Goal: Navigation & Orientation: Go to known website

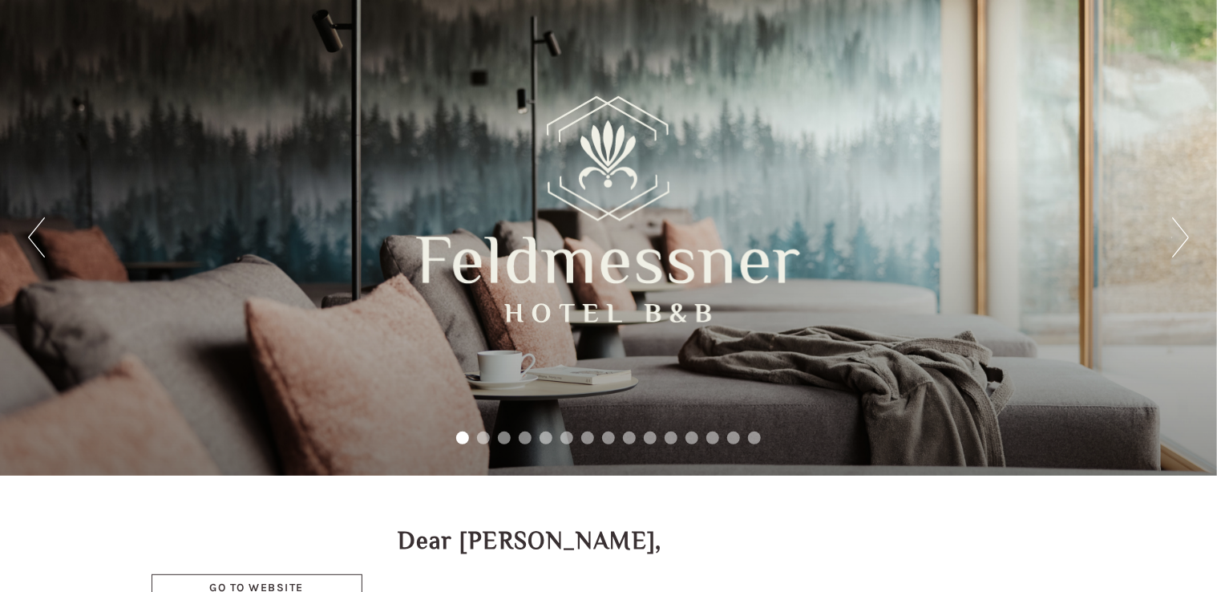
click at [892, 101] on div "Previous Next 1 2 3 4 5 6 7 8 9 10 11 12 13 14 15" at bounding box center [608, 237] width 1217 height 475
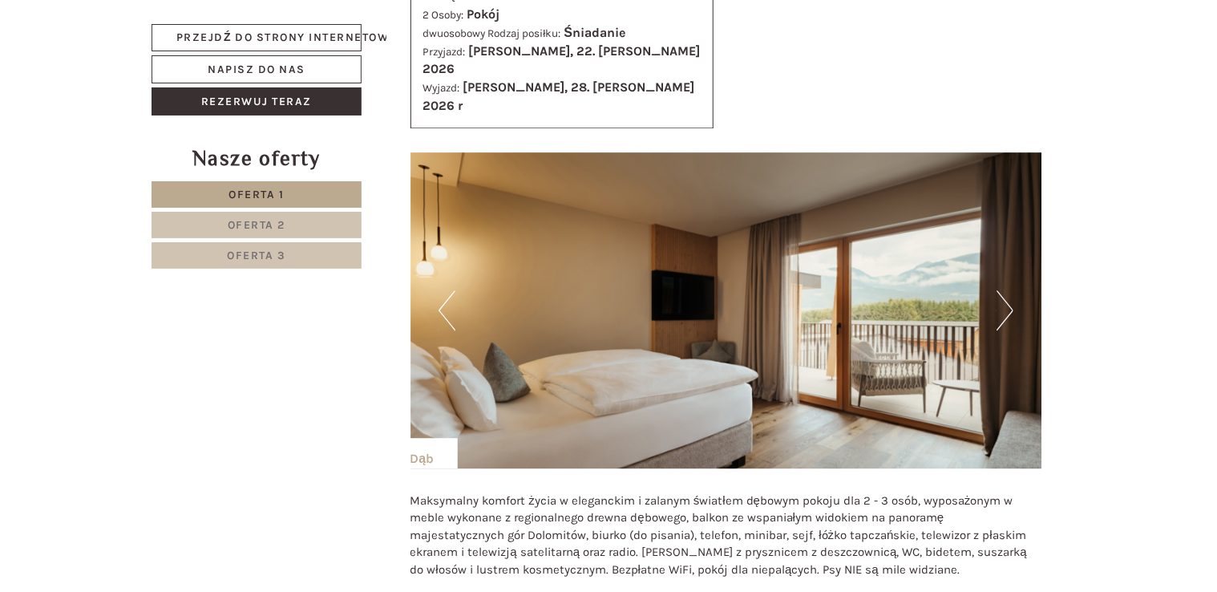
scroll to position [1982, 0]
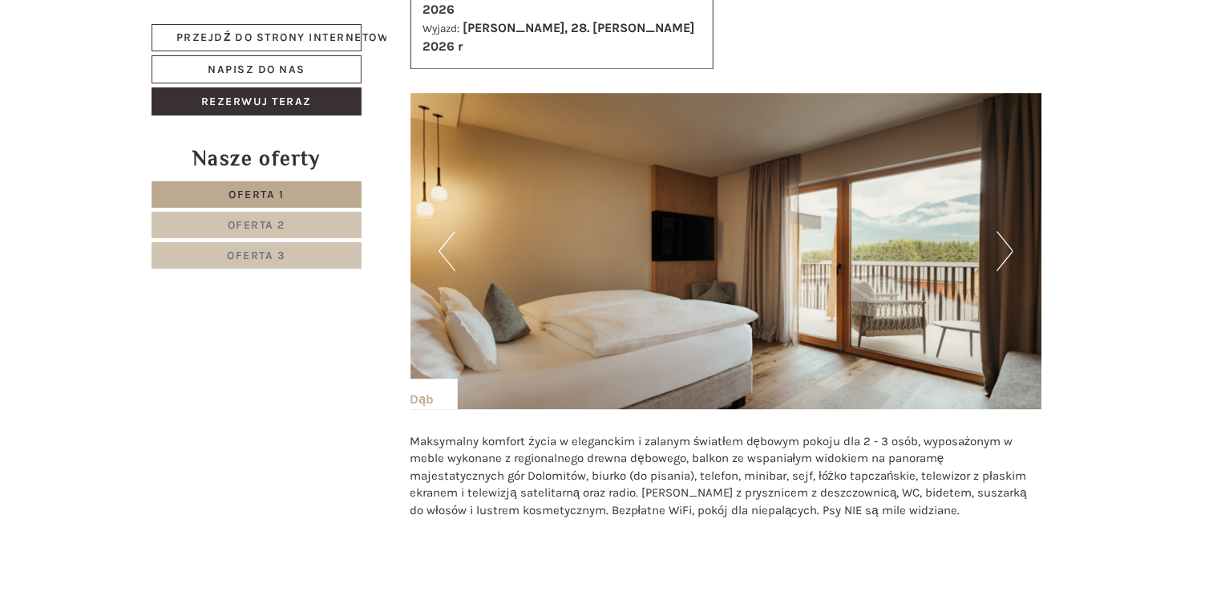
click at [1007, 231] on button "Następny" at bounding box center [1004, 251] width 17 height 40
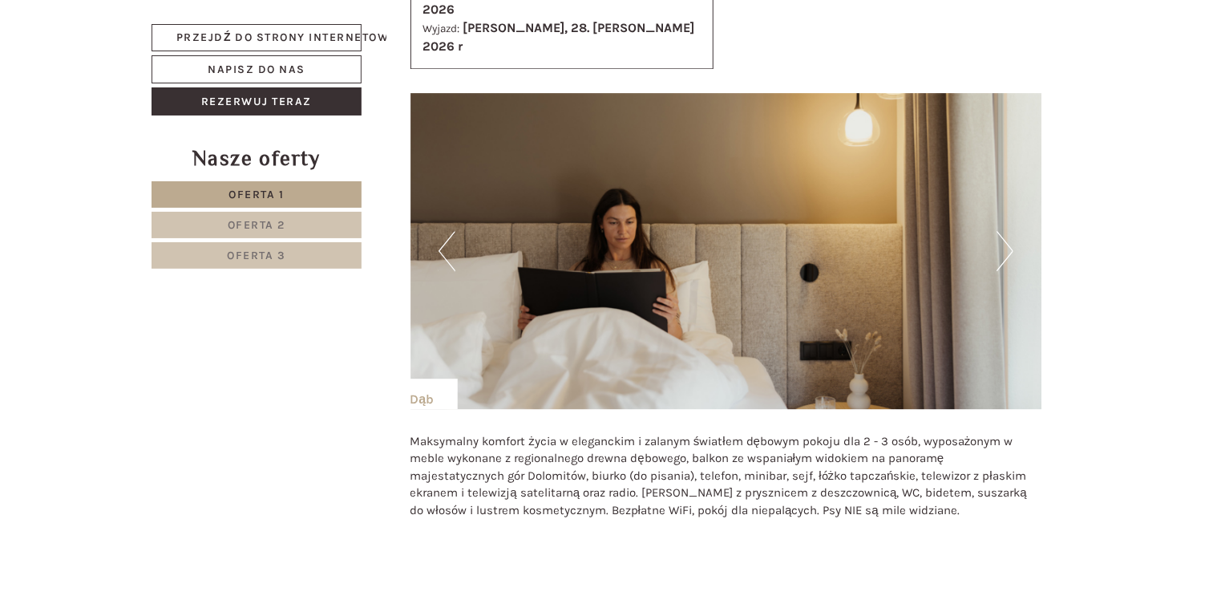
click at [1007, 231] on button "Następny" at bounding box center [1004, 251] width 17 height 40
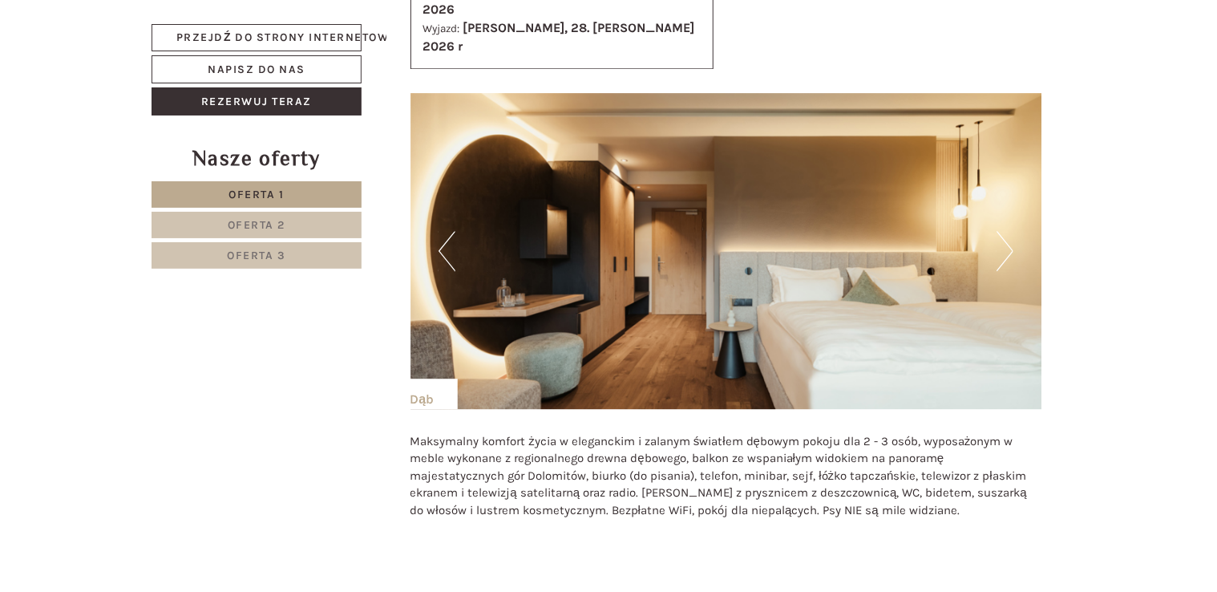
click at [1007, 231] on button "Następny" at bounding box center [1004, 251] width 17 height 40
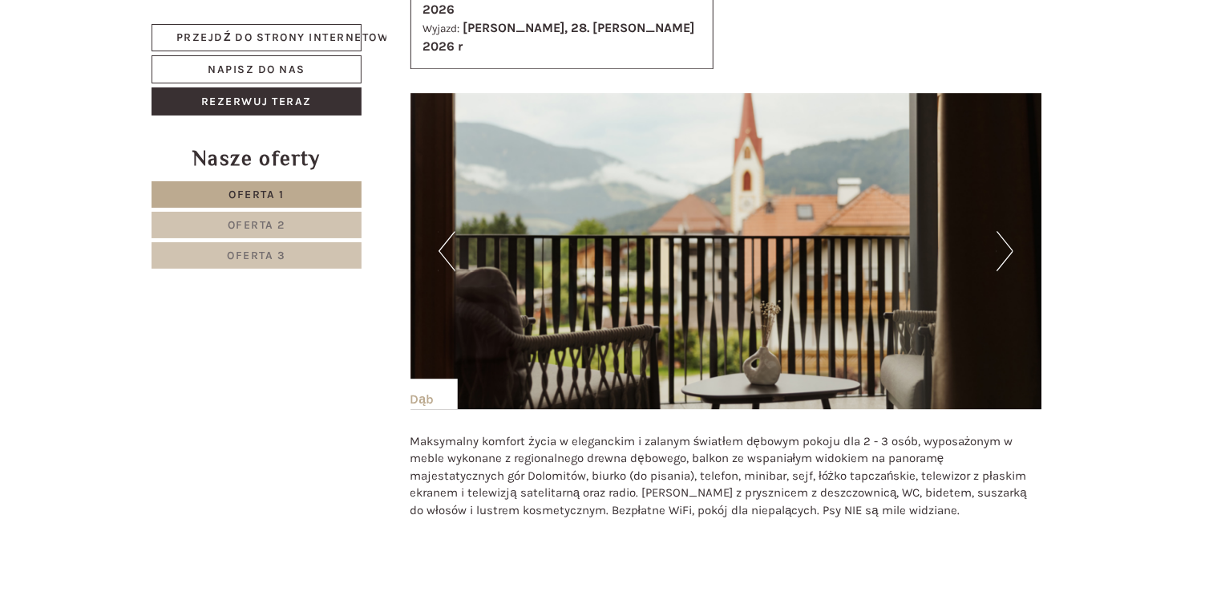
click at [1007, 231] on button "Następny" at bounding box center [1004, 251] width 17 height 40
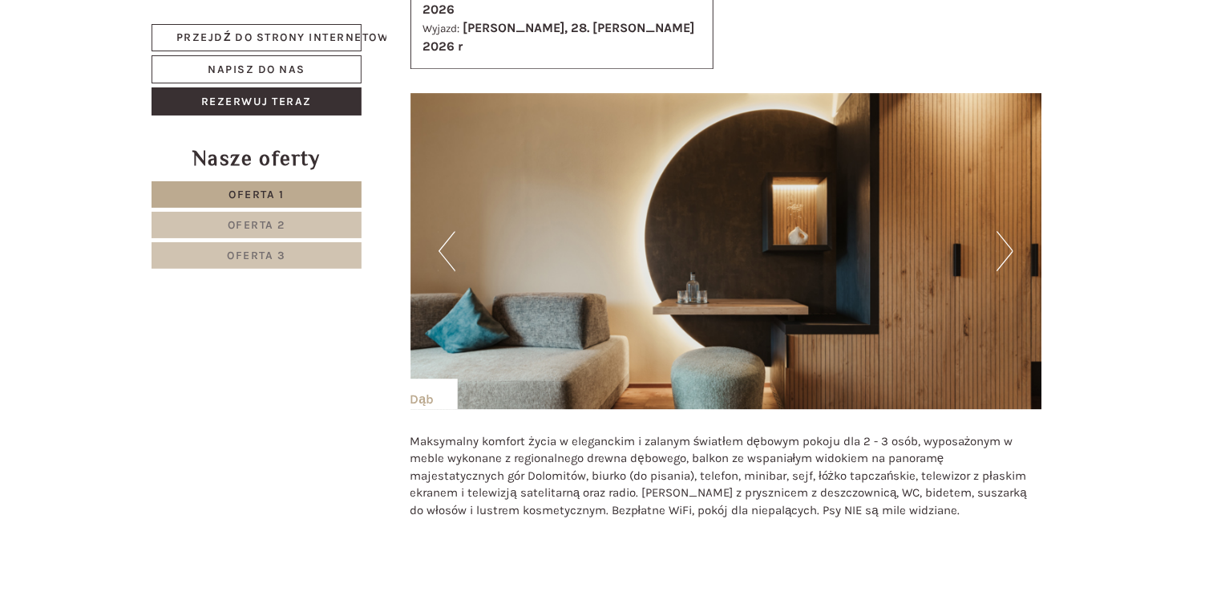
click at [447, 231] on button "Poprzedni" at bounding box center [447, 251] width 17 height 40
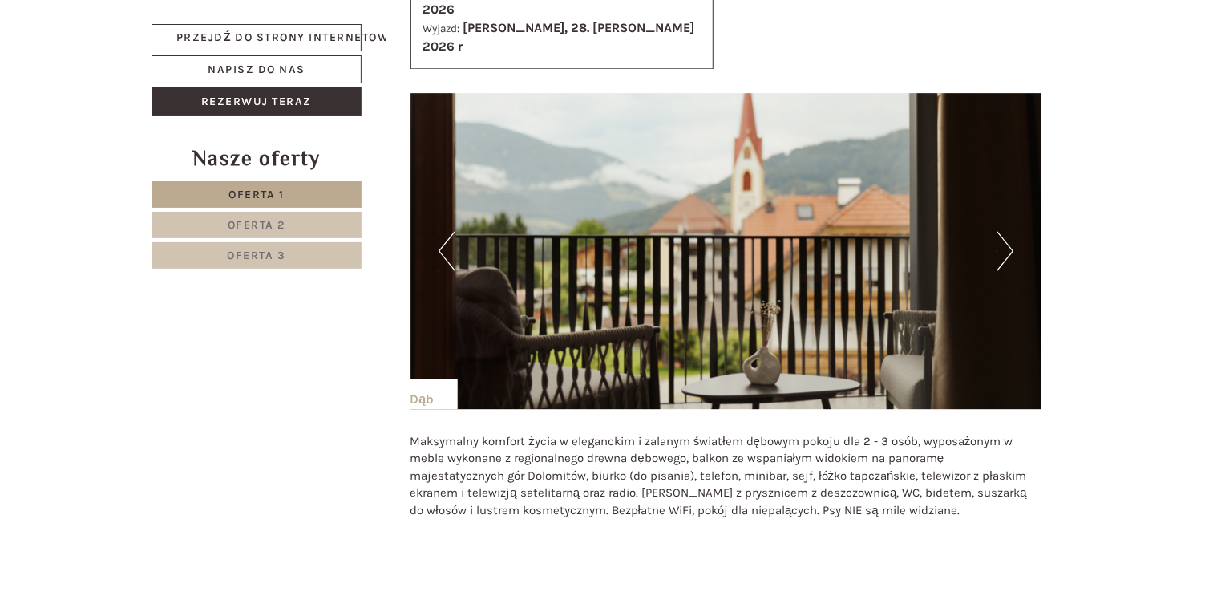
click at [996, 231] on button "Następny" at bounding box center [1004, 251] width 17 height 40
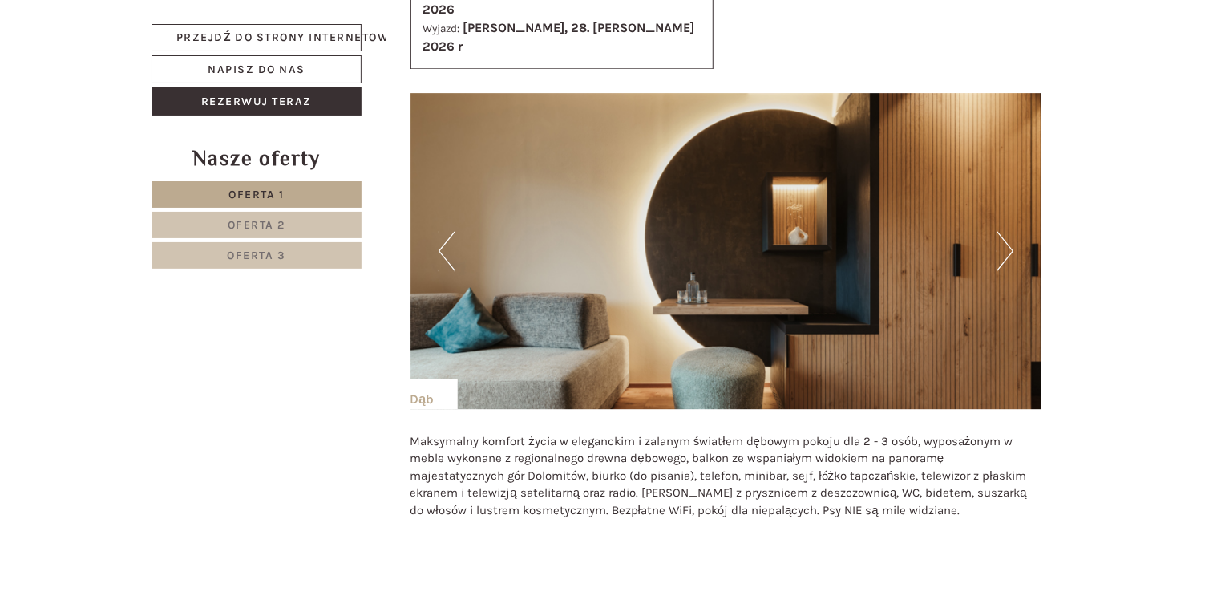
click at [996, 231] on button "Następny" at bounding box center [1004, 251] width 17 height 40
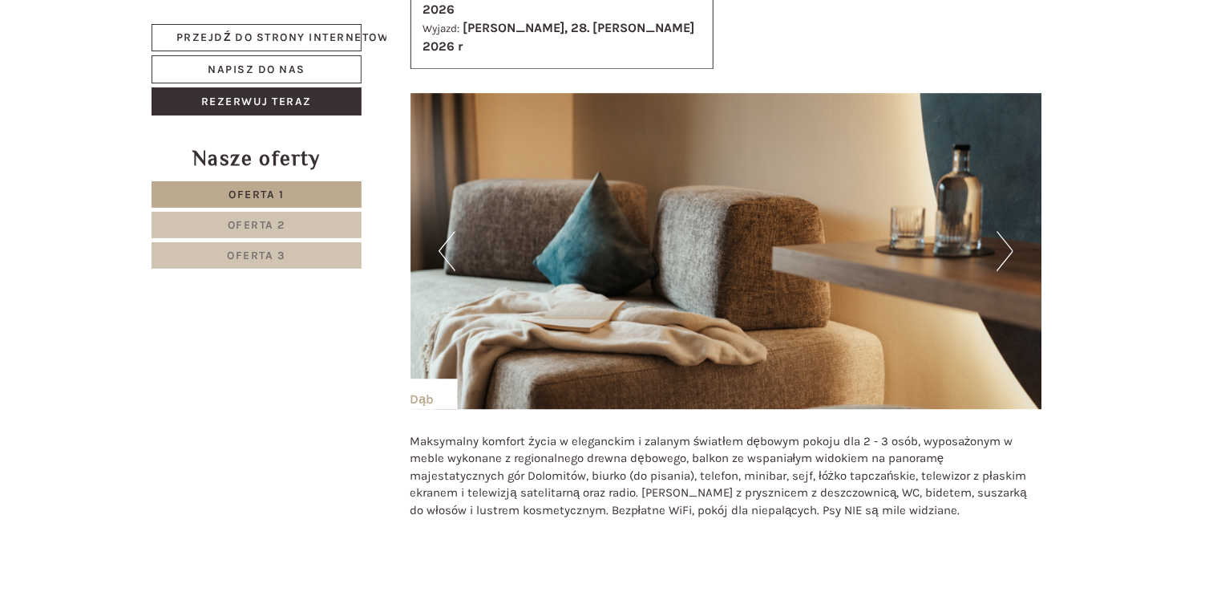
click at [996, 231] on button "Następny" at bounding box center [1004, 251] width 17 height 40
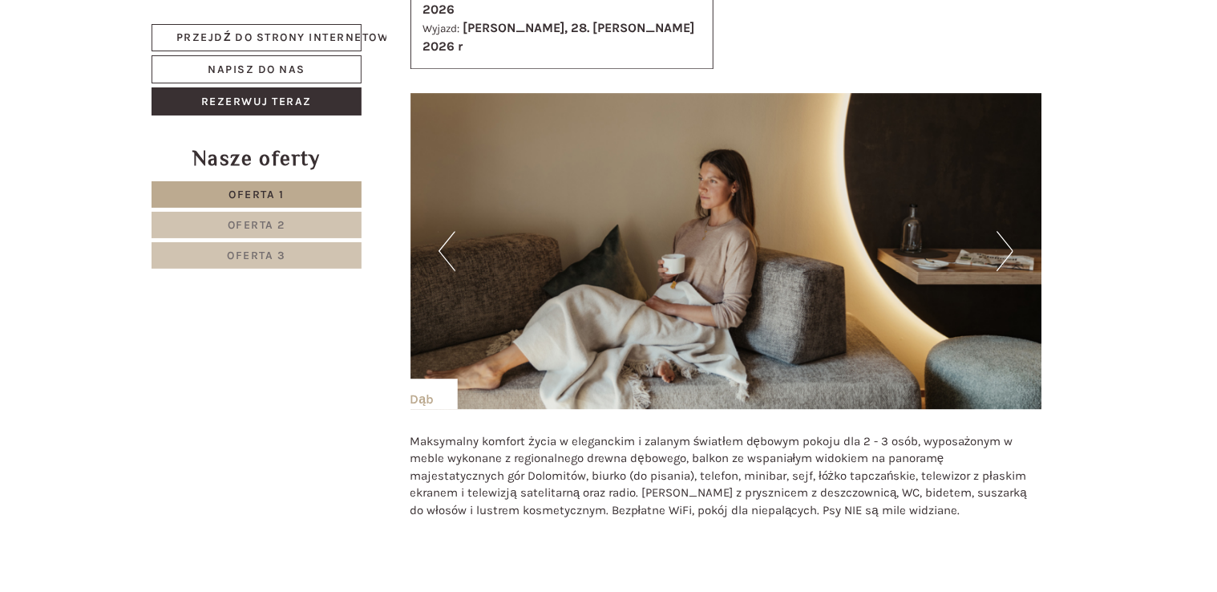
click at [996, 231] on button "Następny" at bounding box center [1004, 251] width 17 height 40
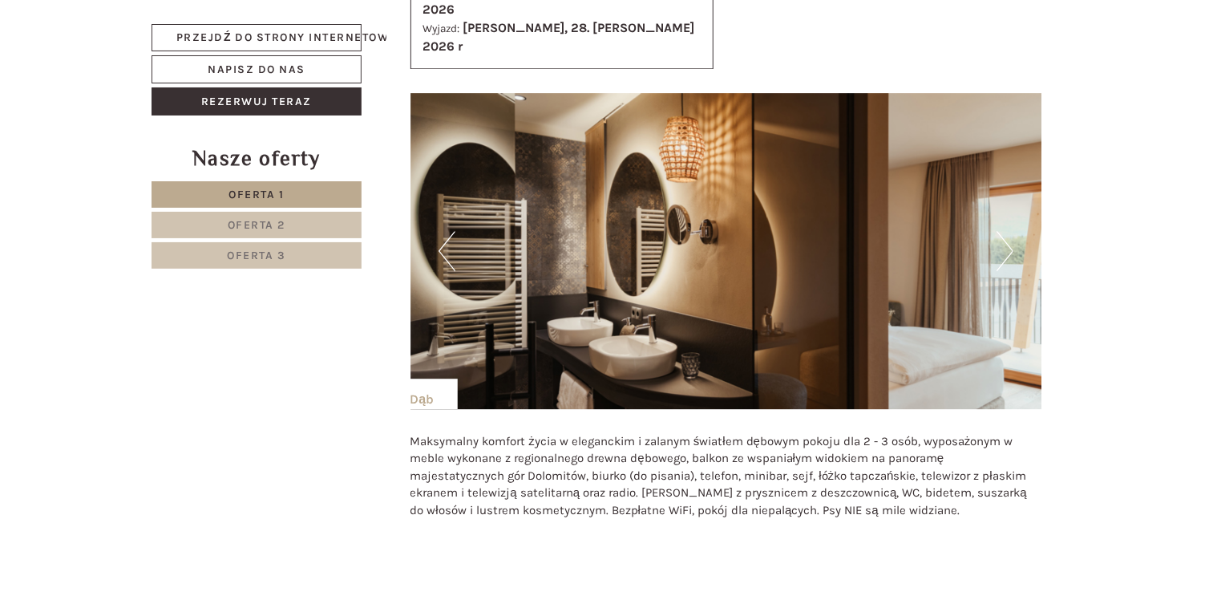
click at [996, 231] on button "Następny" at bounding box center [1004, 251] width 17 height 40
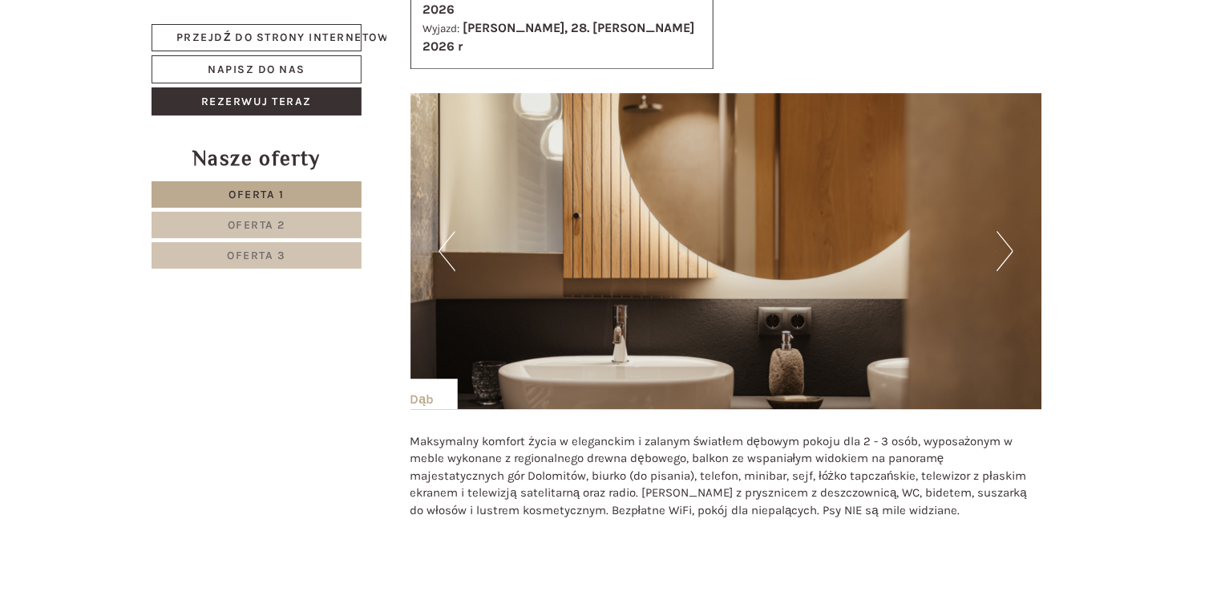
click at [996, 231] on button "Następny" at bounding box center [1004, 251] width 17 height 40
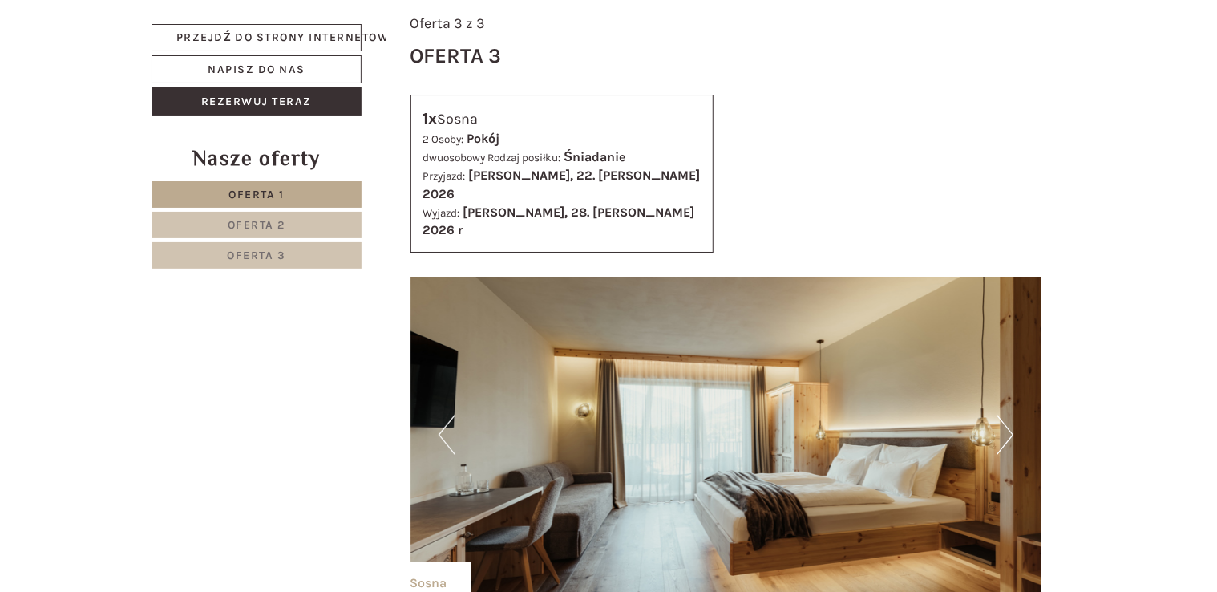
scroll to position [2899, 0]
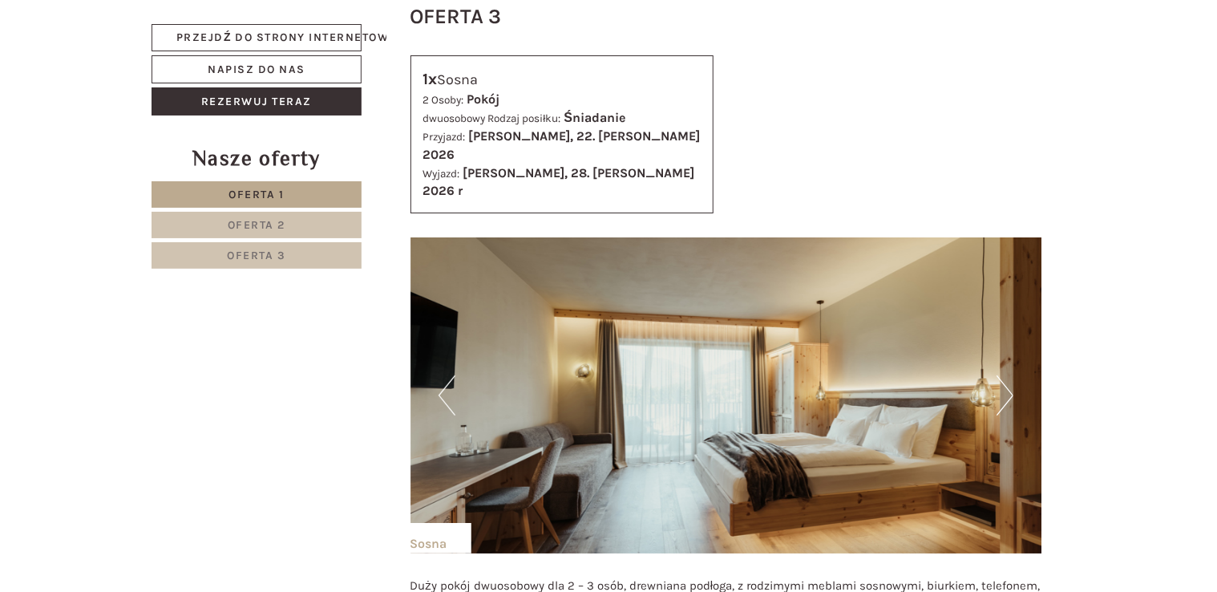
click at [1002, 375] on button "Następny" at bounding box center [1004, 395] width 17 height 40
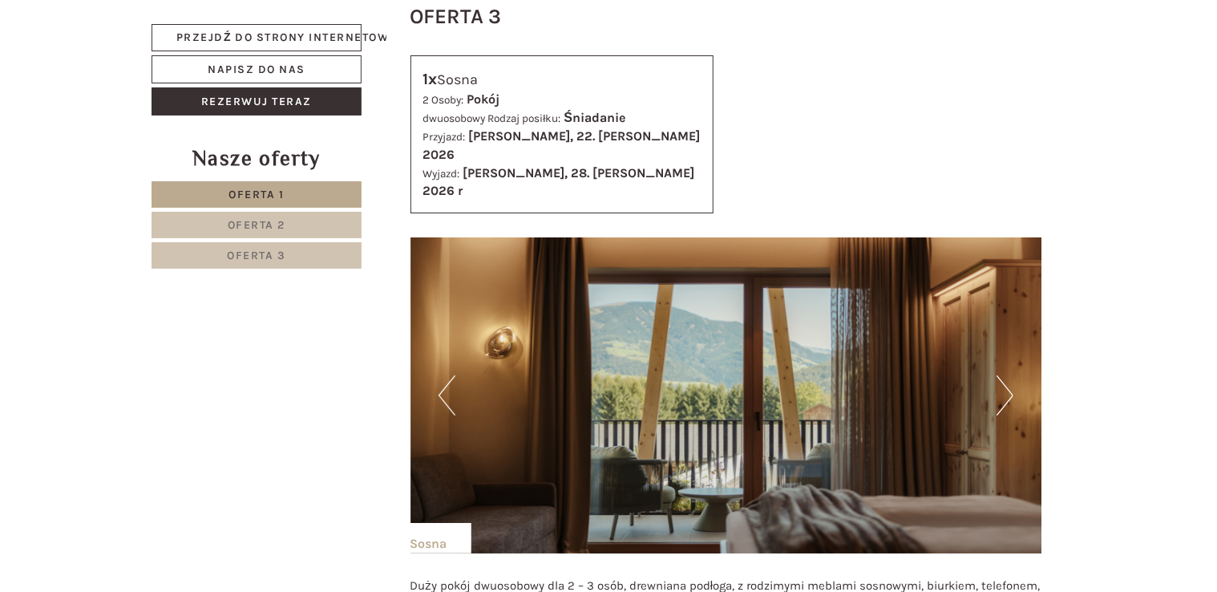
click at [1002, 375] on button "Następny" at bounding box center [1004, 395] width 17 height 40
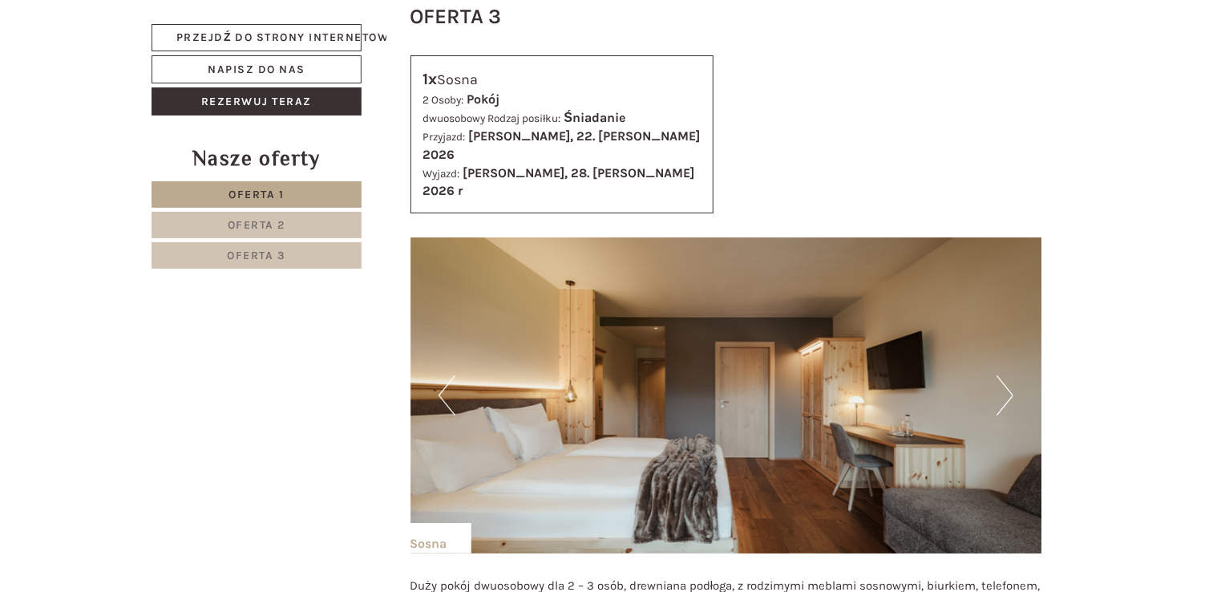
click at [1002, 375] on button "Następny" at bounding box center [1004, 395] width 17 height 40
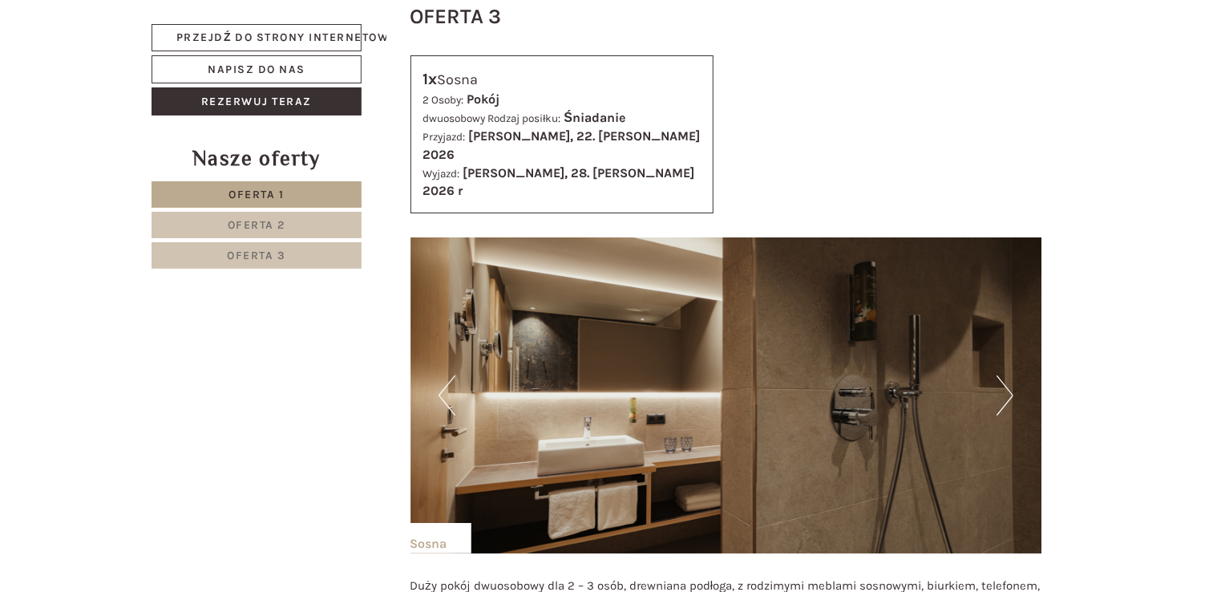
click at [1002, 375] on button "Następny" at bounding box center [1004, 395] width 17 height 40
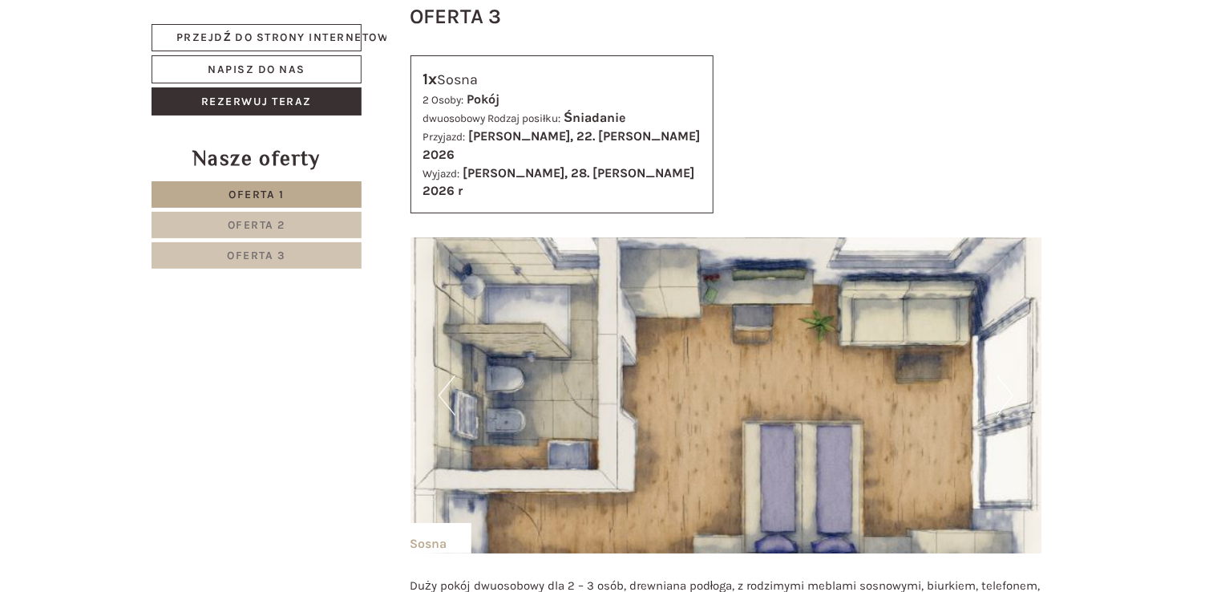
click at [1002, 375] on button "Następny" at bounding box center [1004, 395] width 17 height 40
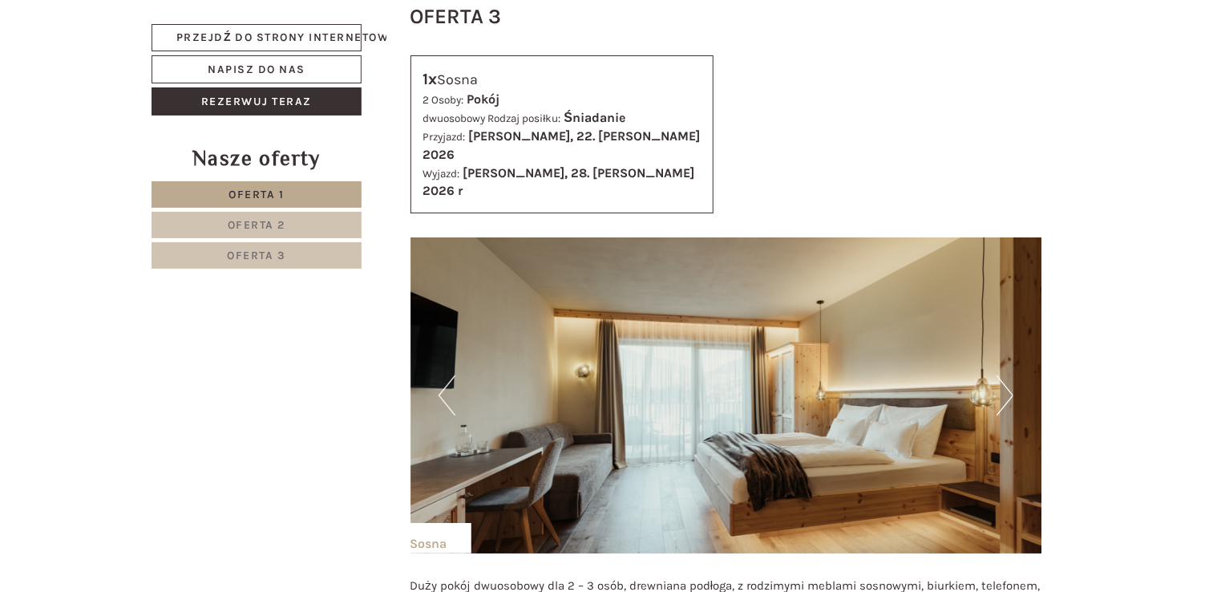
click at [1002, 375] on button "Następny" at bounding box center [1004, 395] width 17 height 40
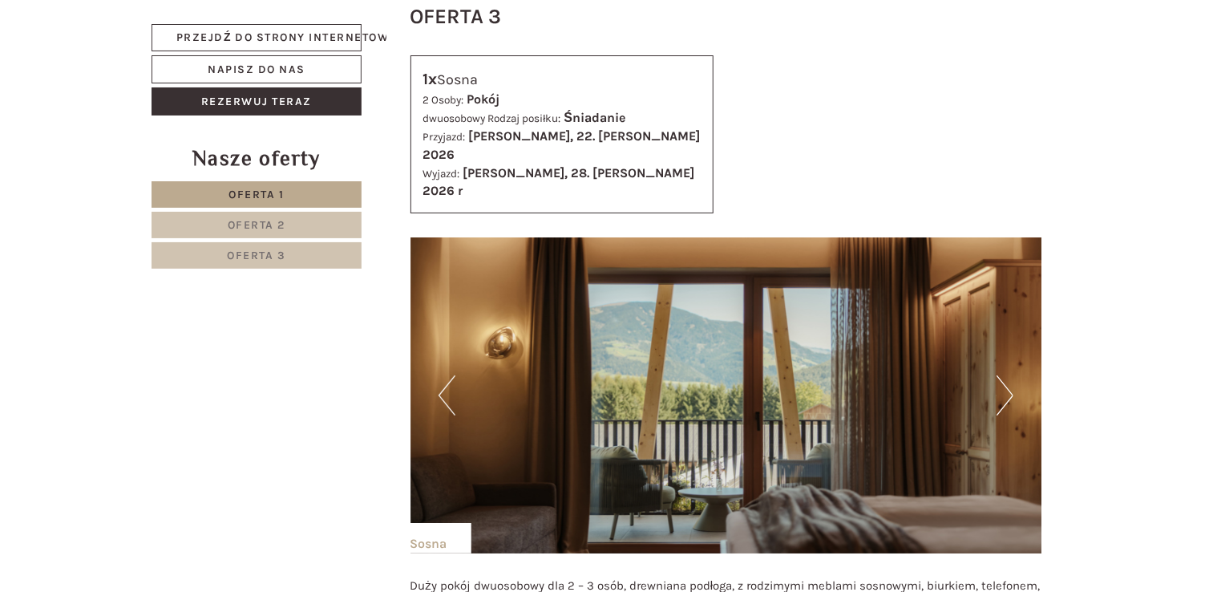
click at [1002, 375] on button "Następny" at bounding box center [1004, 395] width 17 height 40
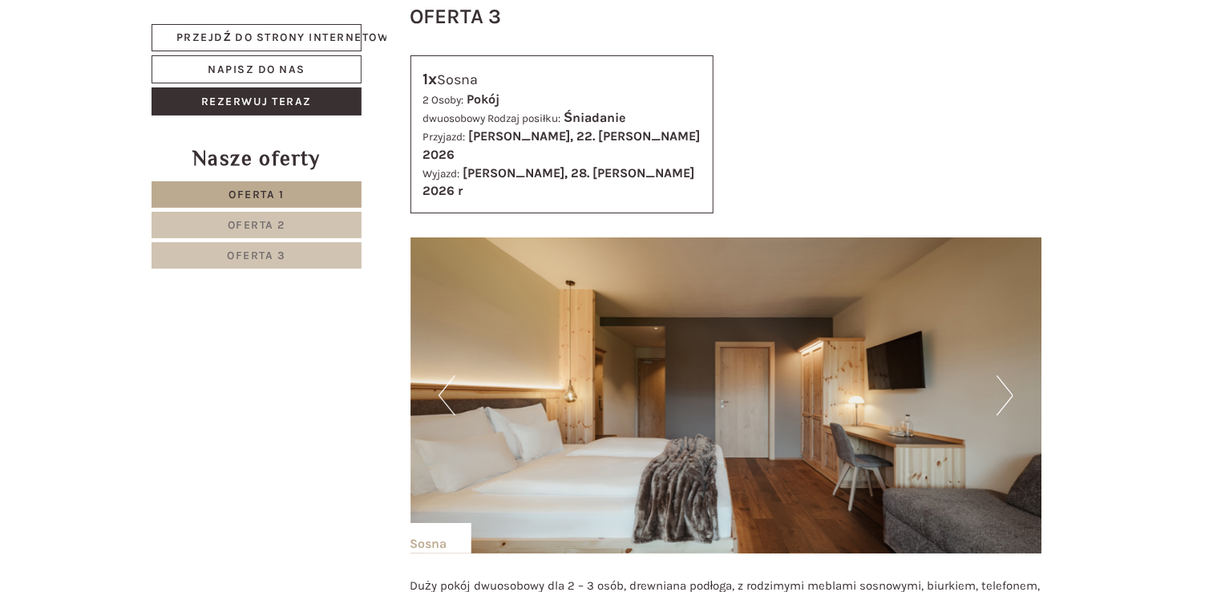
click at [1002, 375] on button "Następny" at bounding box center [1004, 395] width 17 height 40
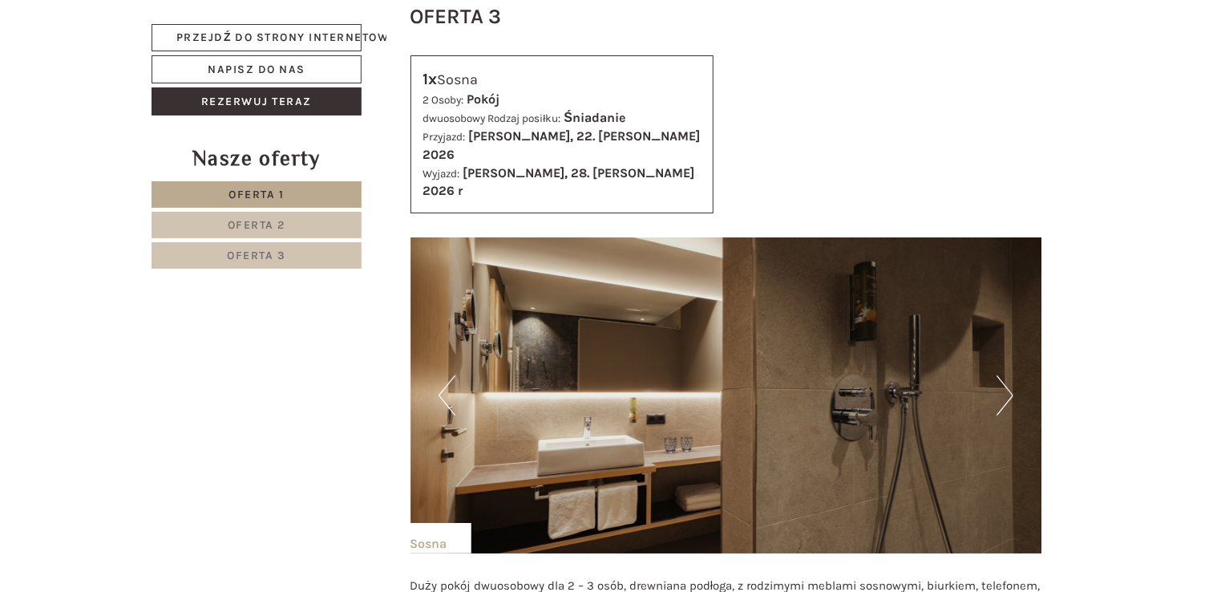
click at [1002, 375] on button "Następny" at bounding box center [1004, 395] width 17 height 40
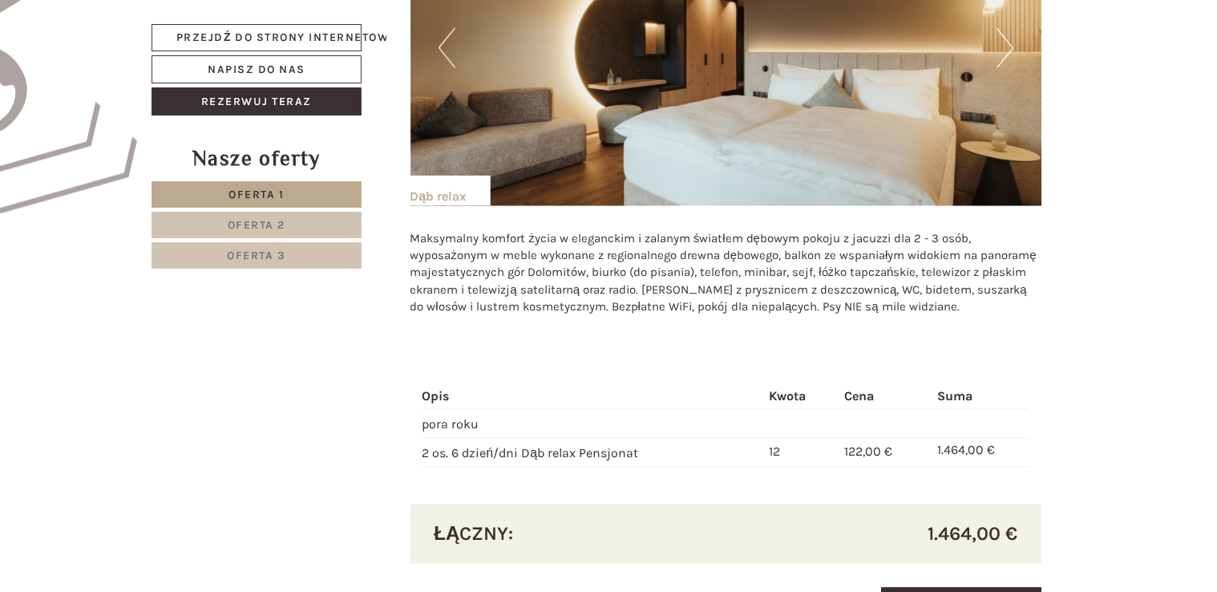
scroll to position [983, 0]
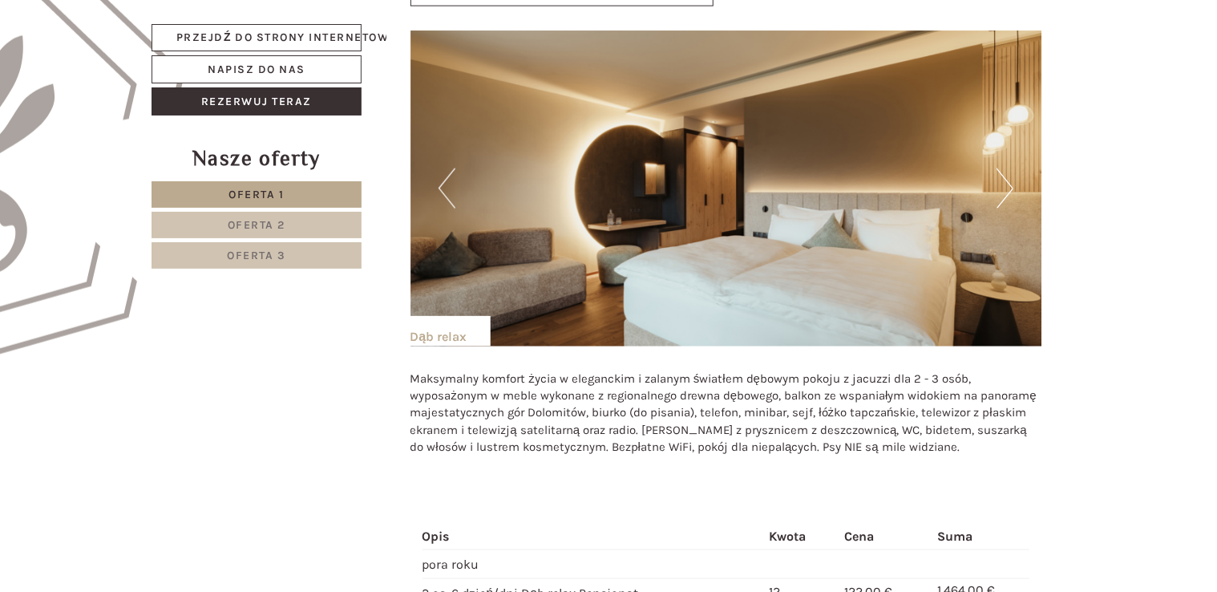
click at [1007, 168] on button "Następny" at bounding box center [1004, 188] width 17 height 40
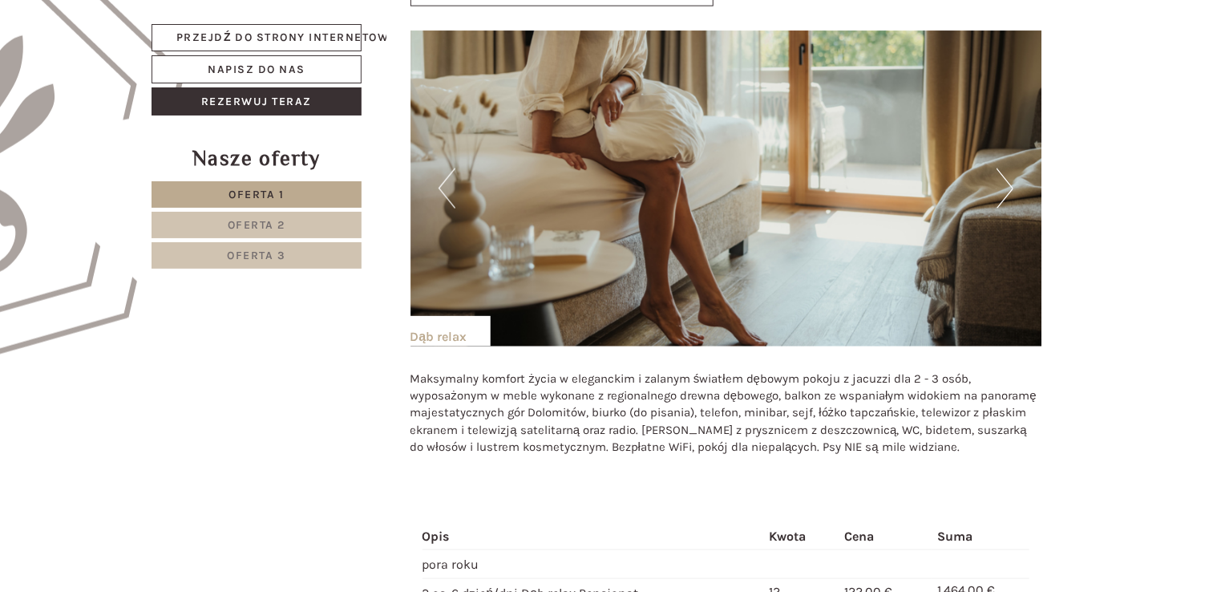
click at [1007, 168] on button "Następny" at bounding box center [1004, 188] width 17 height 40
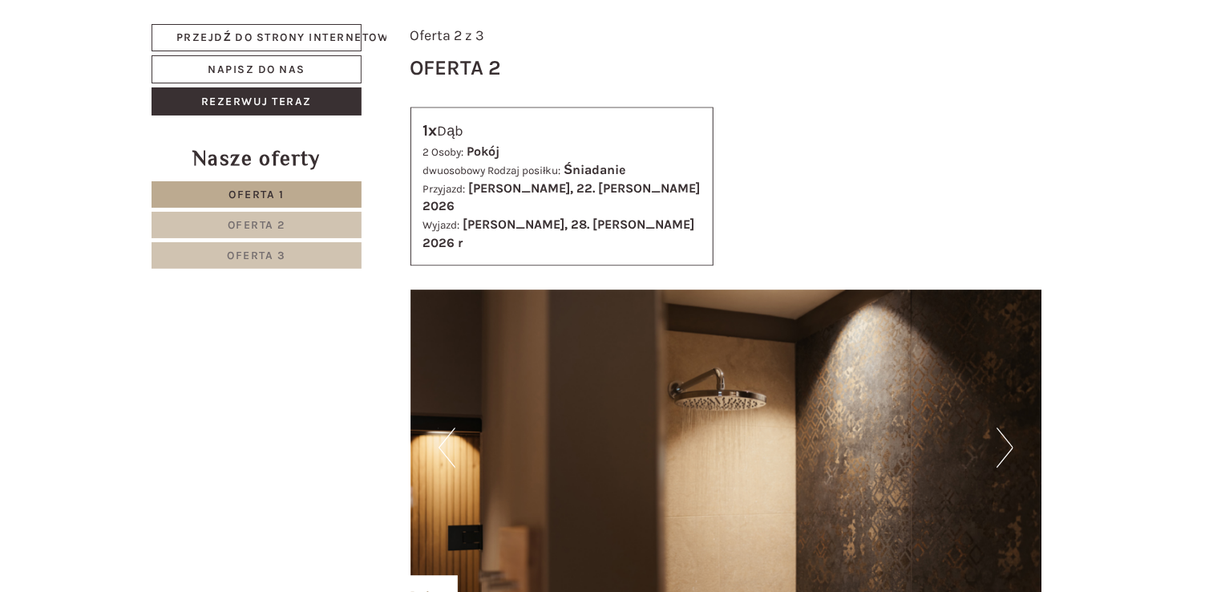
scroll to position [1836, 0]
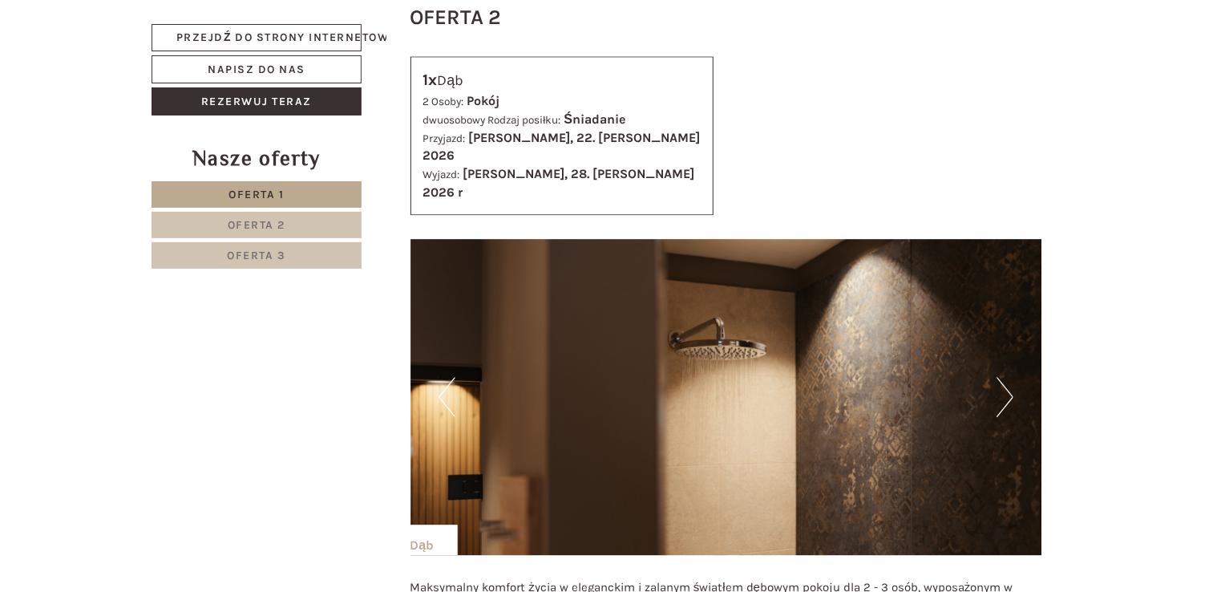
click at [1010, 377] on button "Następny" at bounding box center [1004, 397] width 17 height 40
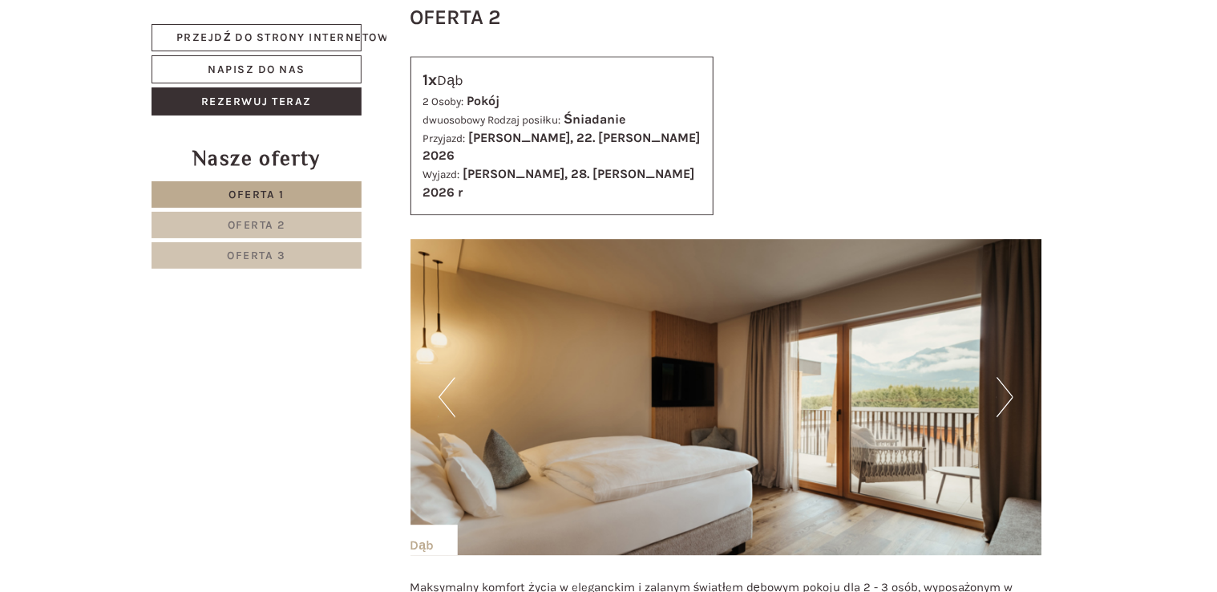
click at [1010, 377] on button "Następny" at bounding box center [1004, 397] width 17 height 40
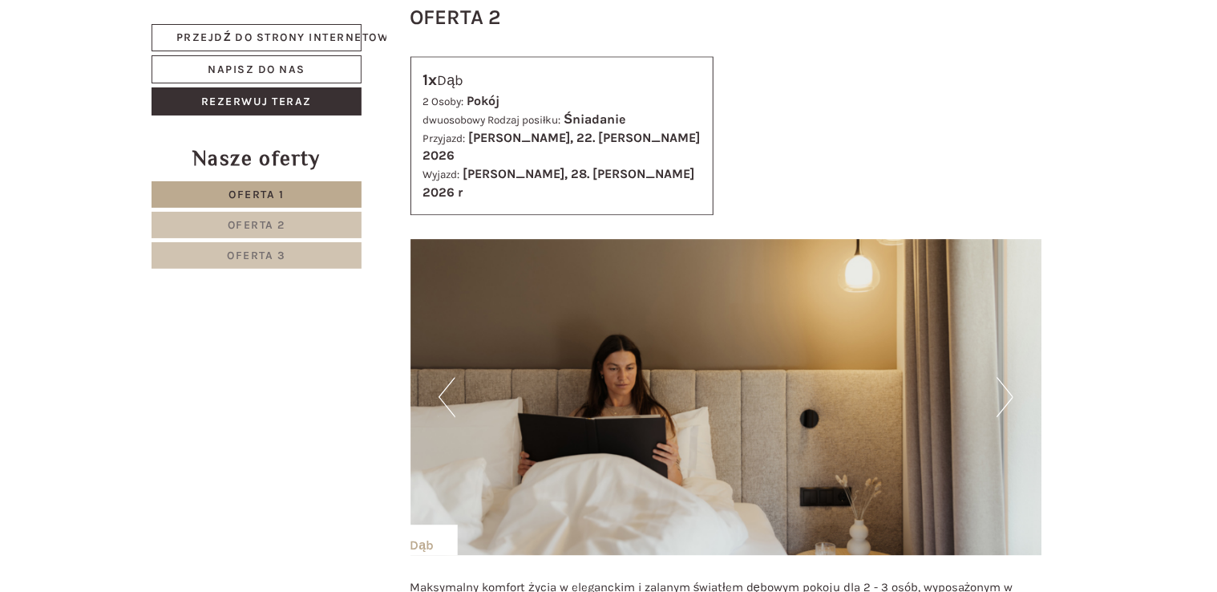
click at [1010, 377] on button "Następny" at bounding box center [1004, 397] width 17 height 40
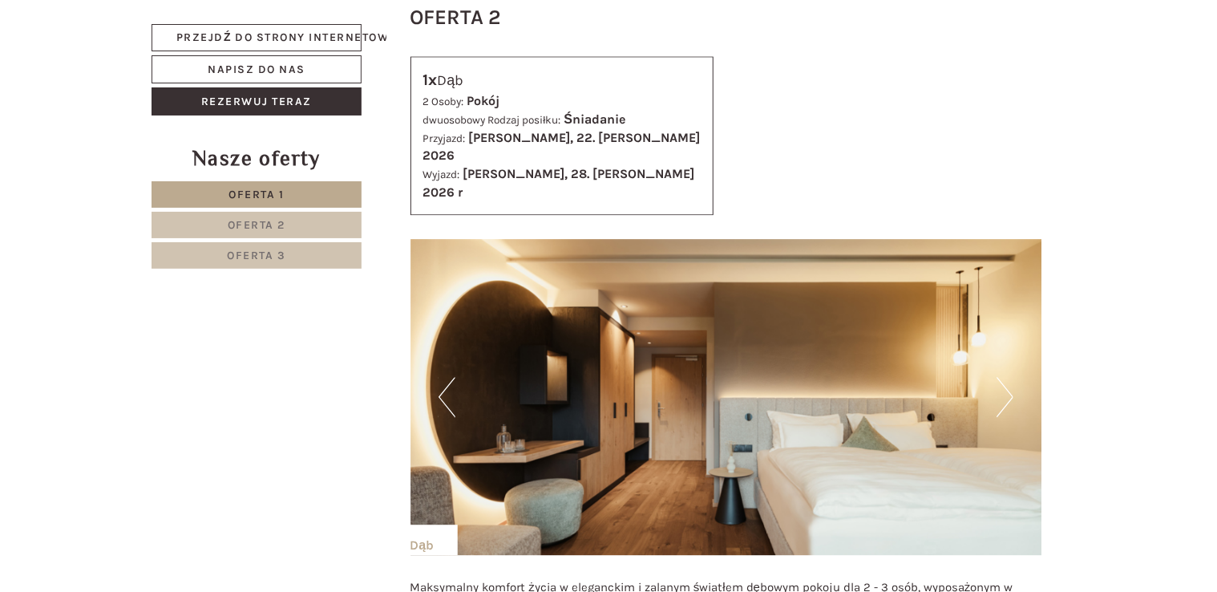
click at [1010, 377] on button "Następny" at bounding box center [1004, 397] width 17 height 40
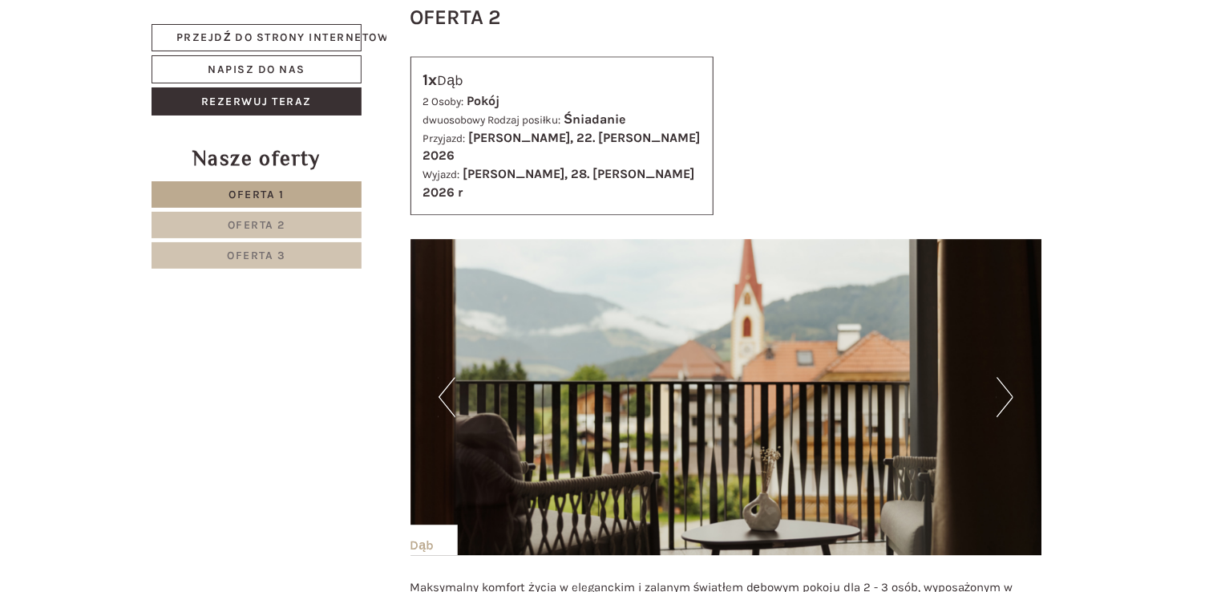
click at [1010, 377] on button "Następny" at bounding box center [1004, 397] width 17 height 40
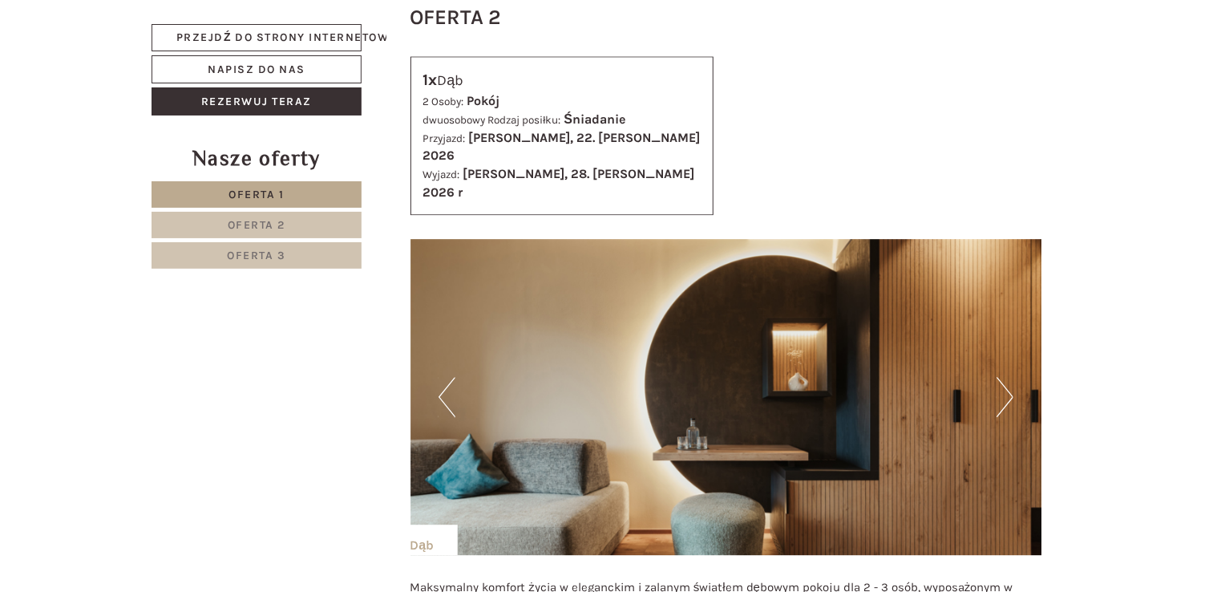
click at [1010, 377] on button "Następny" at bounding box center [1004, 397] width 17 height 40
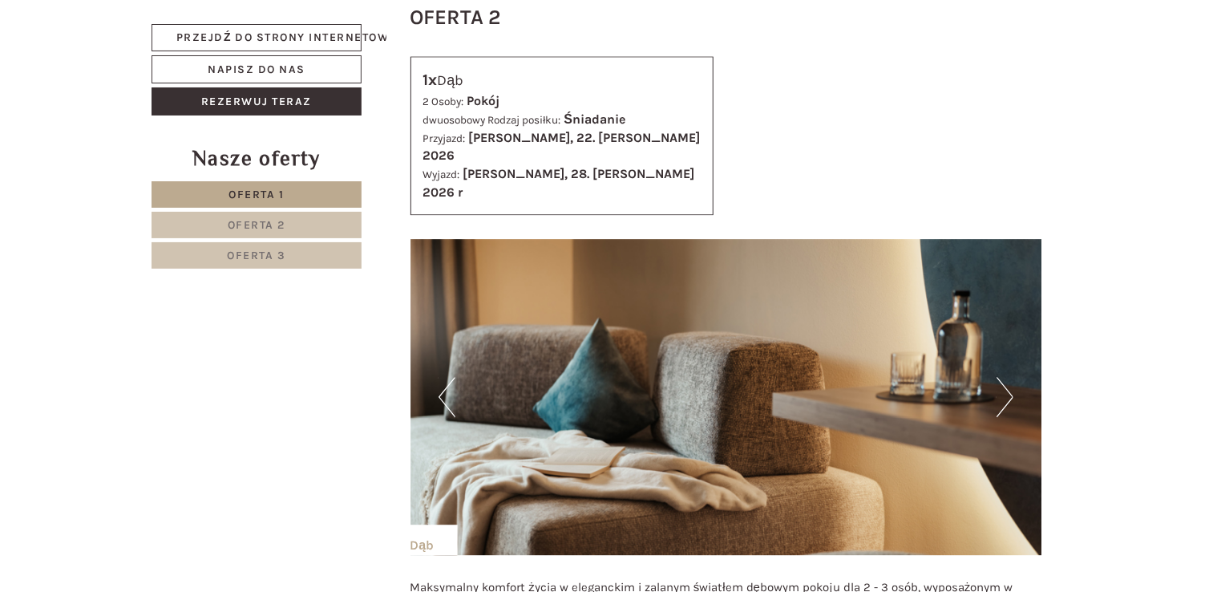
click at [1010, 377] on button "Następny" at bounding box center [1004, 397] width 17 height 40
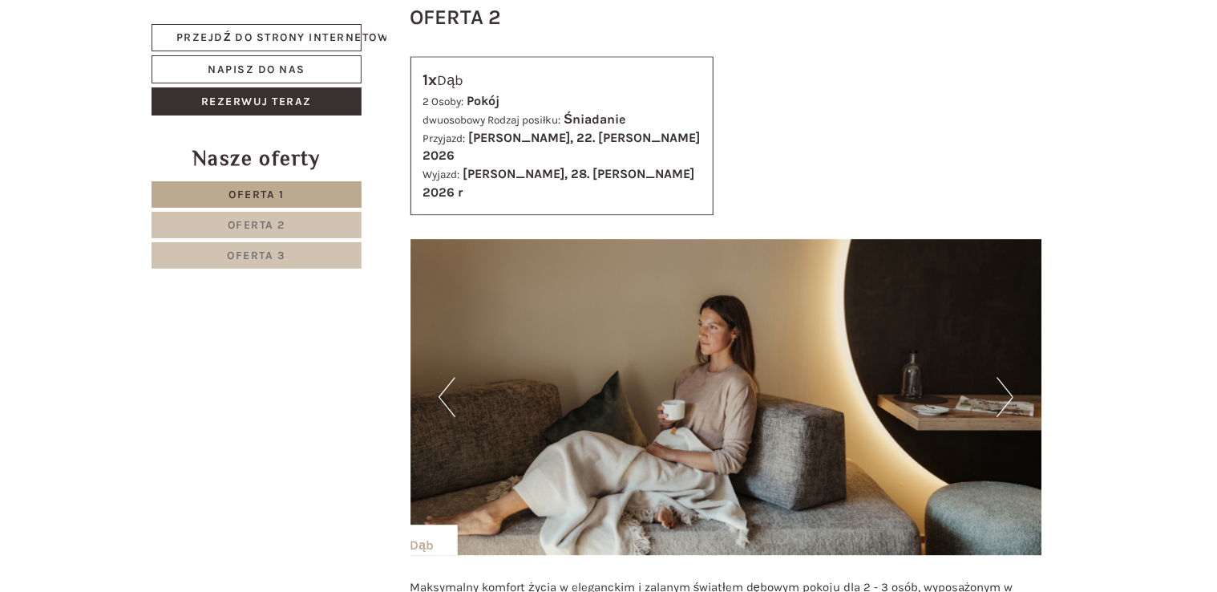
click at [1010, 377] on button "Następny" at bounding box center [1004, 397] width 17 height 40
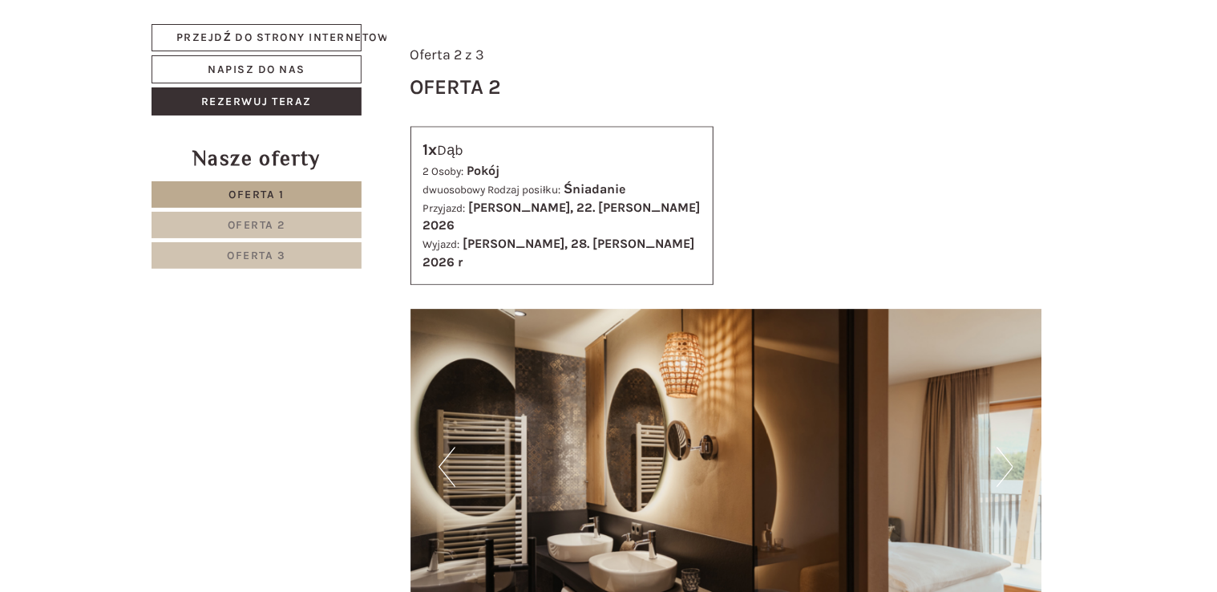
scroll to position [1796, 0]
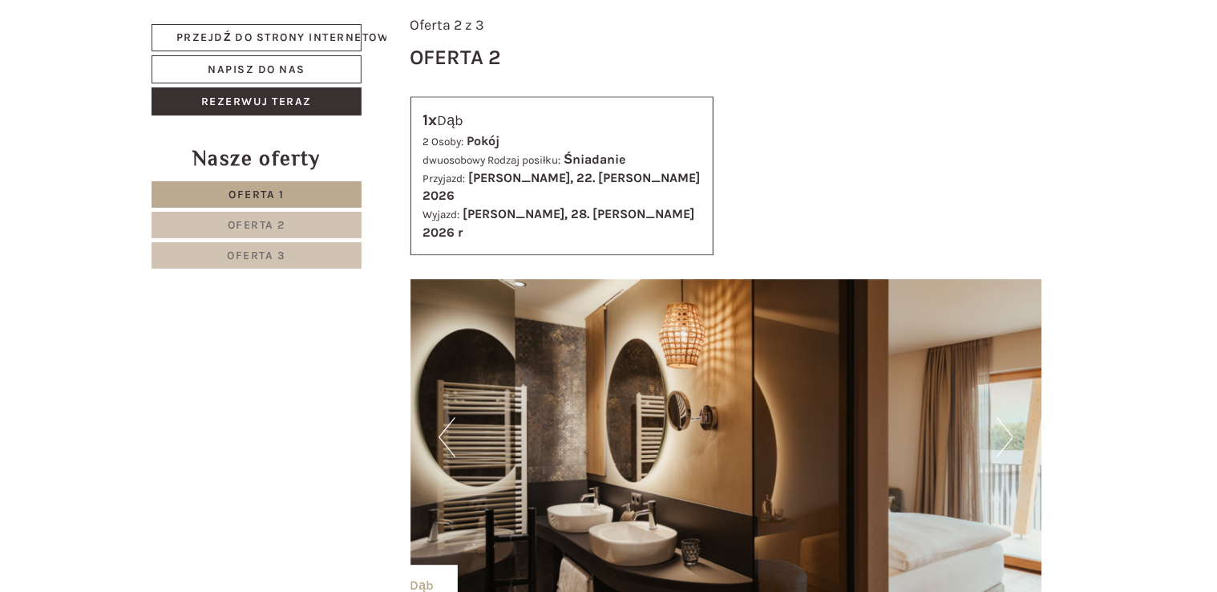
click at [1009, 417] on button "Następny" at bounding box center [1004, 437] width 17 height 40
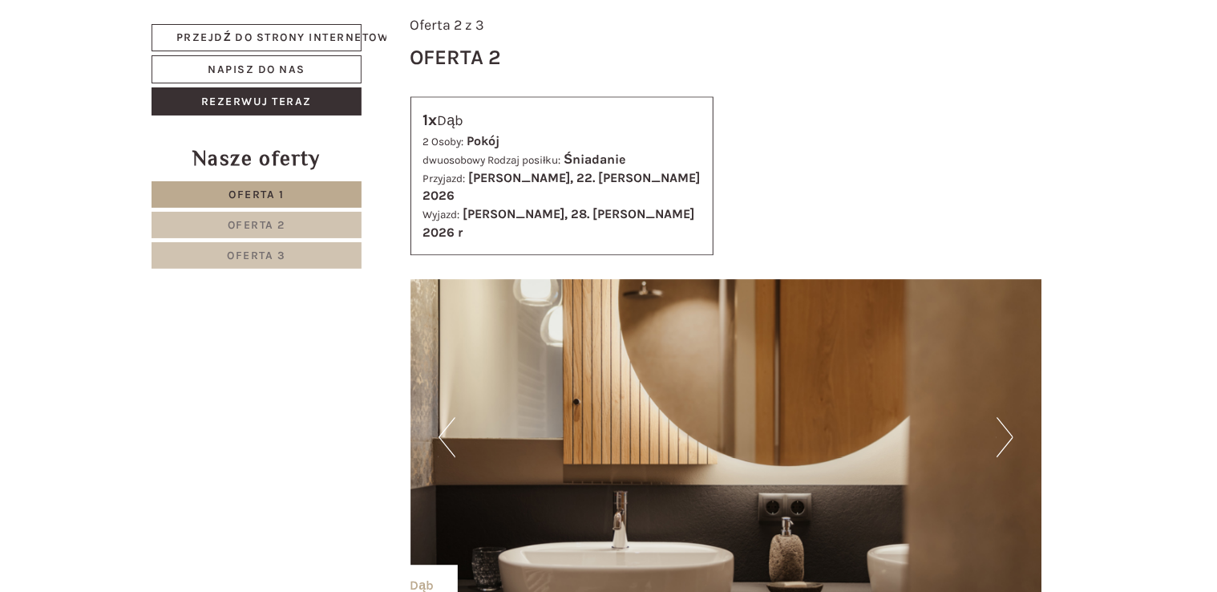
click at [1009, 417] on button "Następny" at bounding box center [1004, 437] width 17 height 40
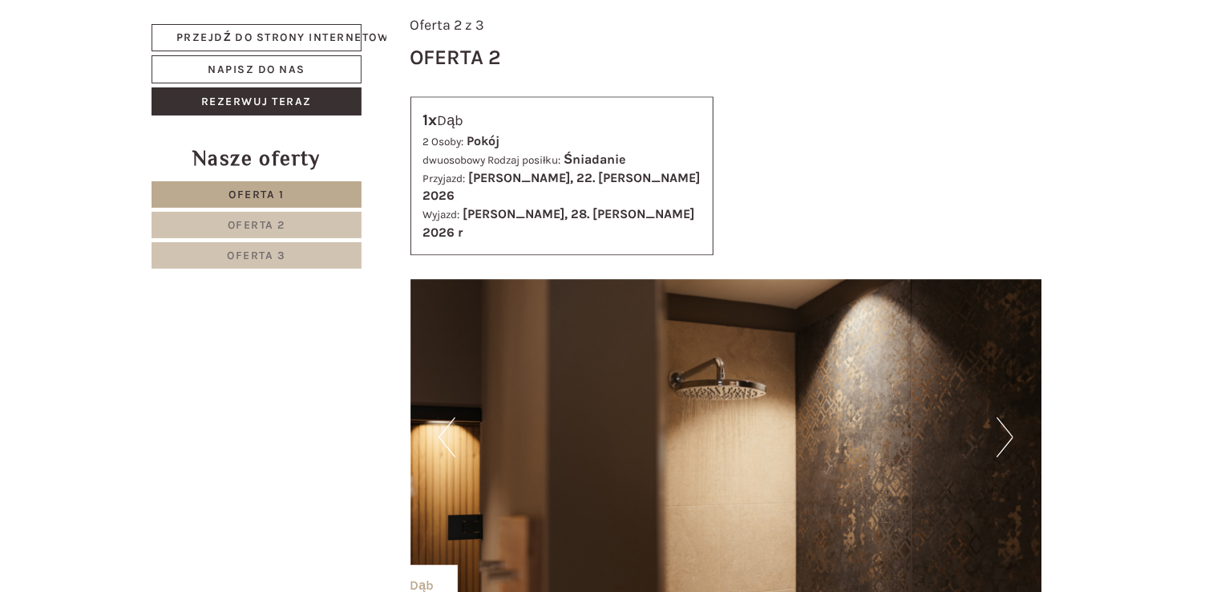
click at [1009, 417] on button "Następny" at bounding box center [1004, 437] width 17 height 40
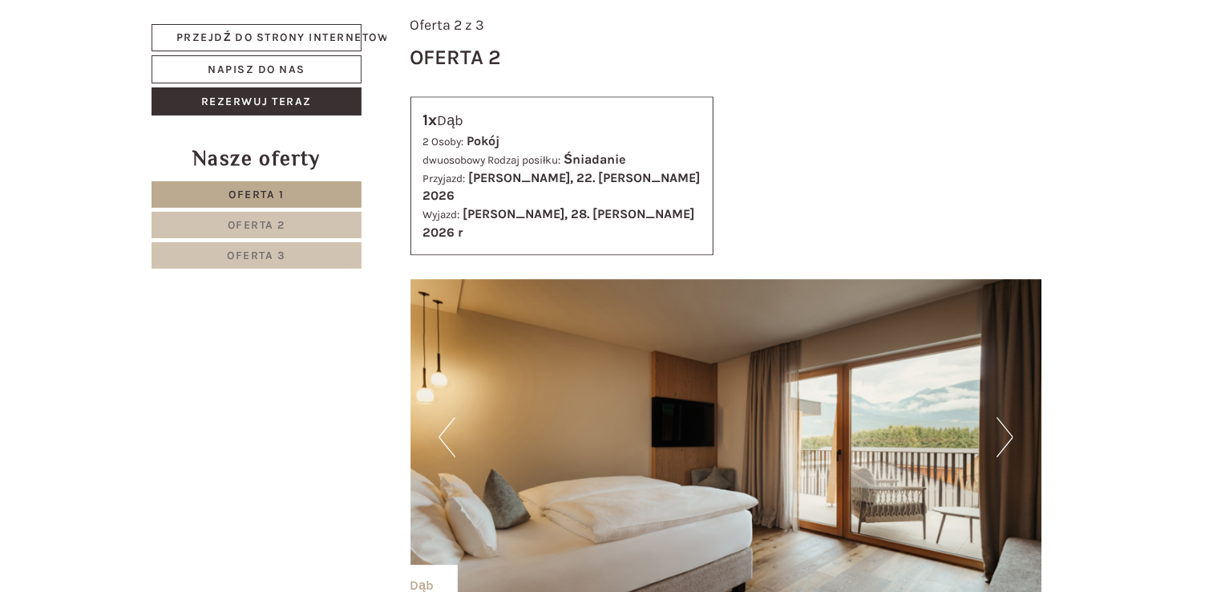
click at [1009, 417] on button "Następny" at bounding box center [1004, 437] width 17 height 40
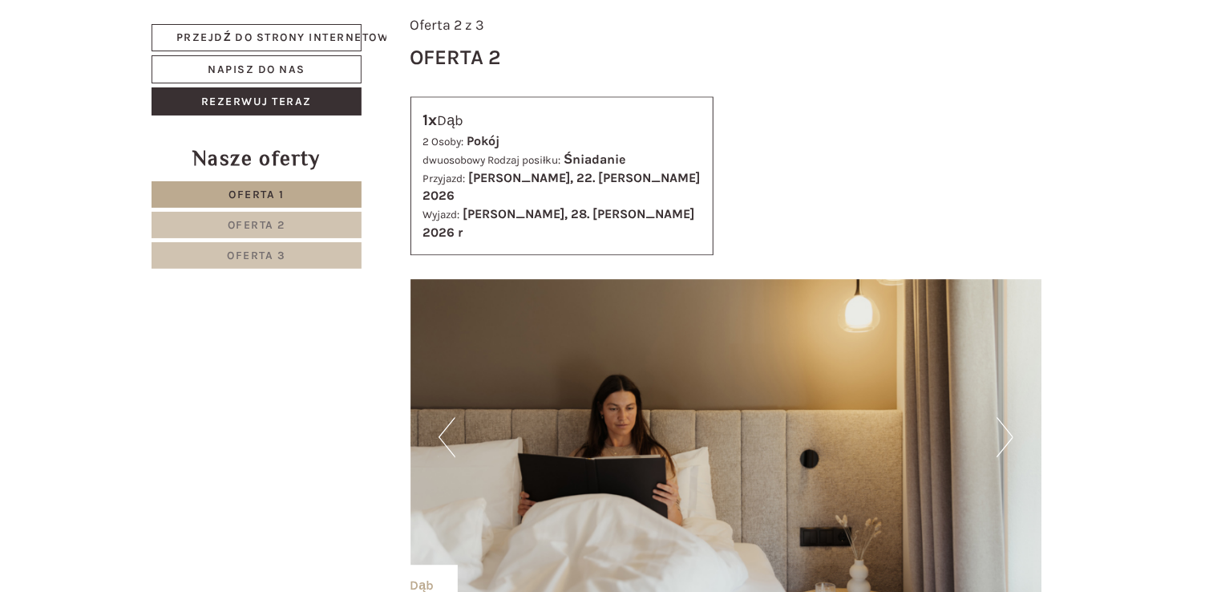
click at [1009, 417] on button "Następny" at bounding box center [1004, 437] width 17 height 40
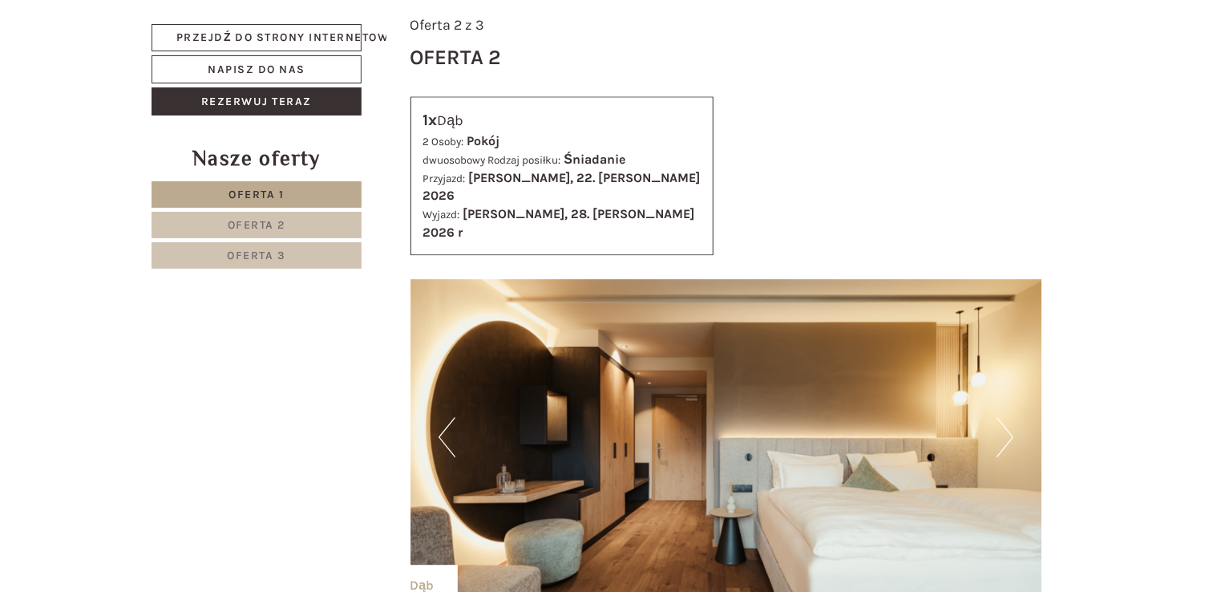
click at [439, 417] on button "Poprzedni" at bounding box center [447, 437] width 17 height 40
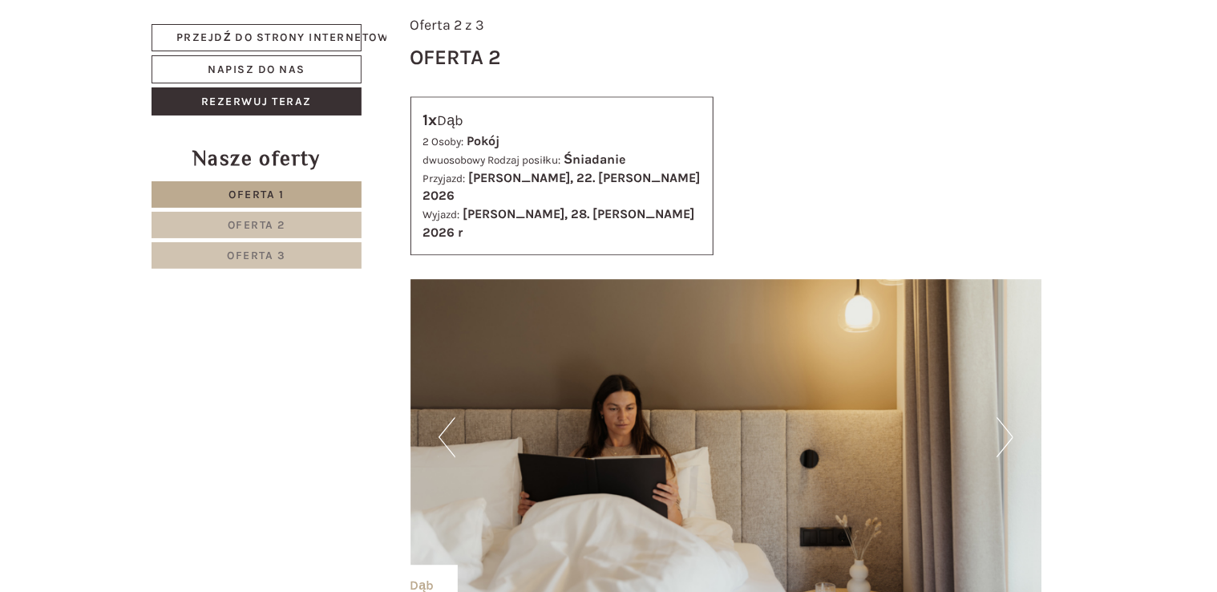
click at [1000, 417] on button "Następny" at bounding box center [1004, 437] width 17 height 40
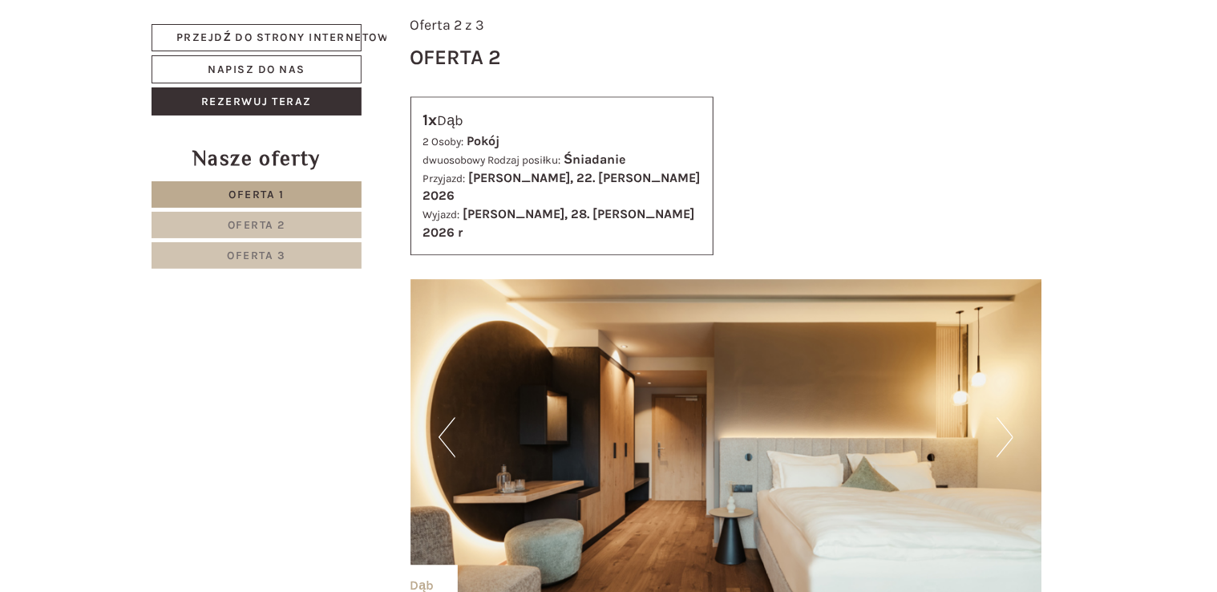
click at [1000, 417] on button "Następny" at bounding box center [1004, 437] width 17 height 40
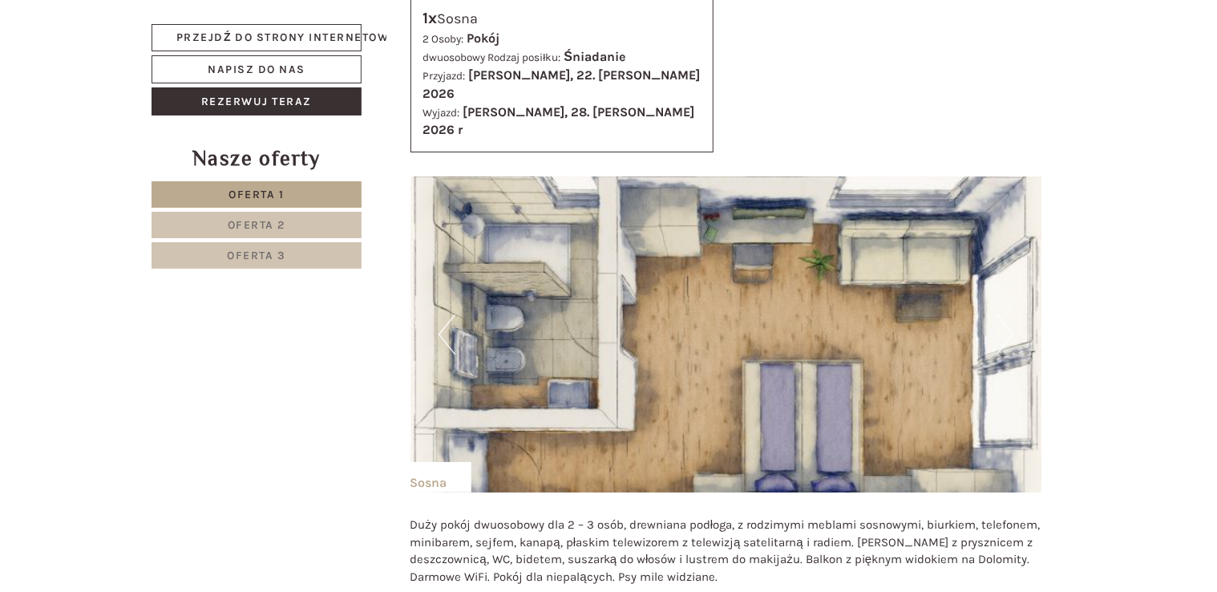
scroll to position [2859, 0]
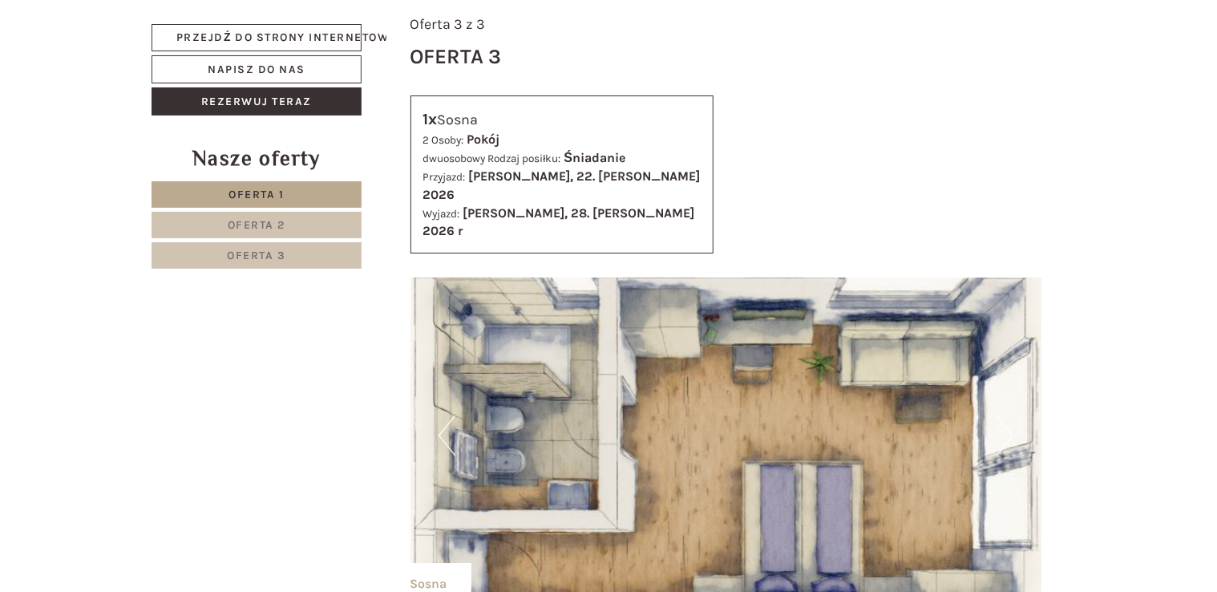
click at [463, 322] on img at bounding box center [726, 435] width 632 height 316
click at [439, 415] on button "Poprzedni" at bounding box center [447, 435] width 17 height 40
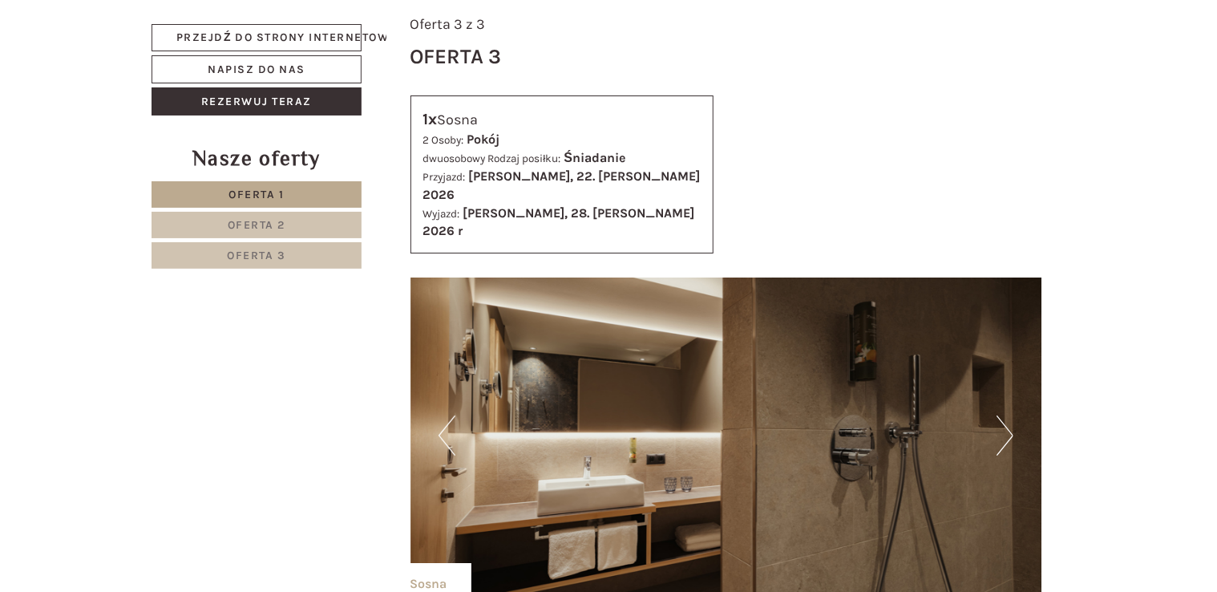
click at [439, 415] on button "Poprzedni" at bounding box center [447, 435] width 17 height 40
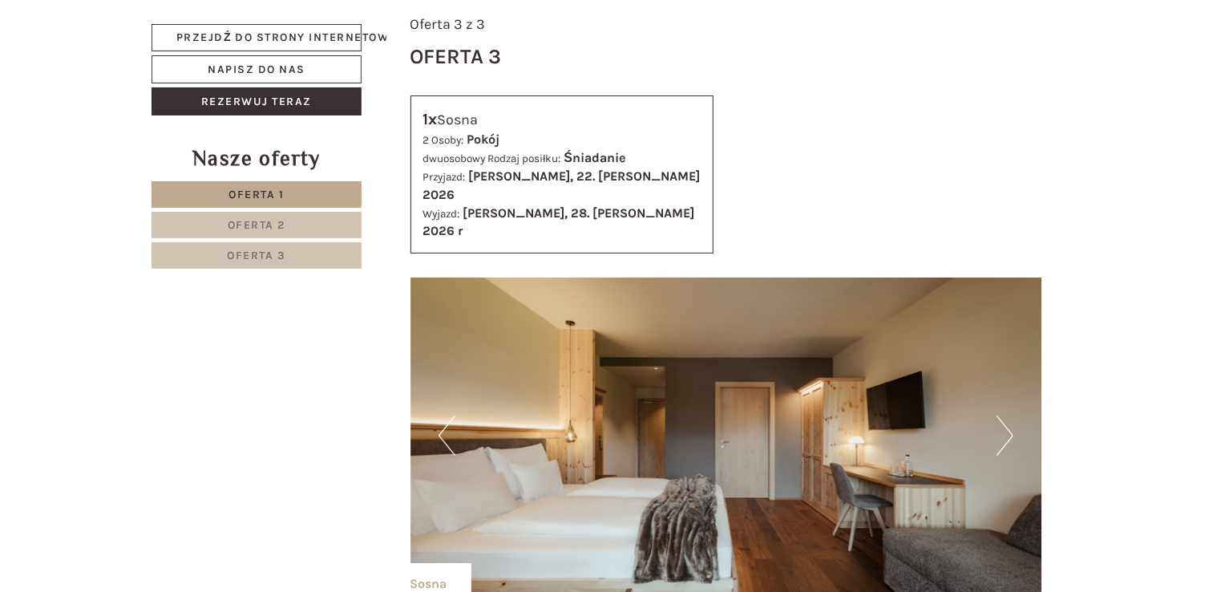
click at [439, 415] on button "Poprzedni" at bounding box center [447, 435] width 17 height 40
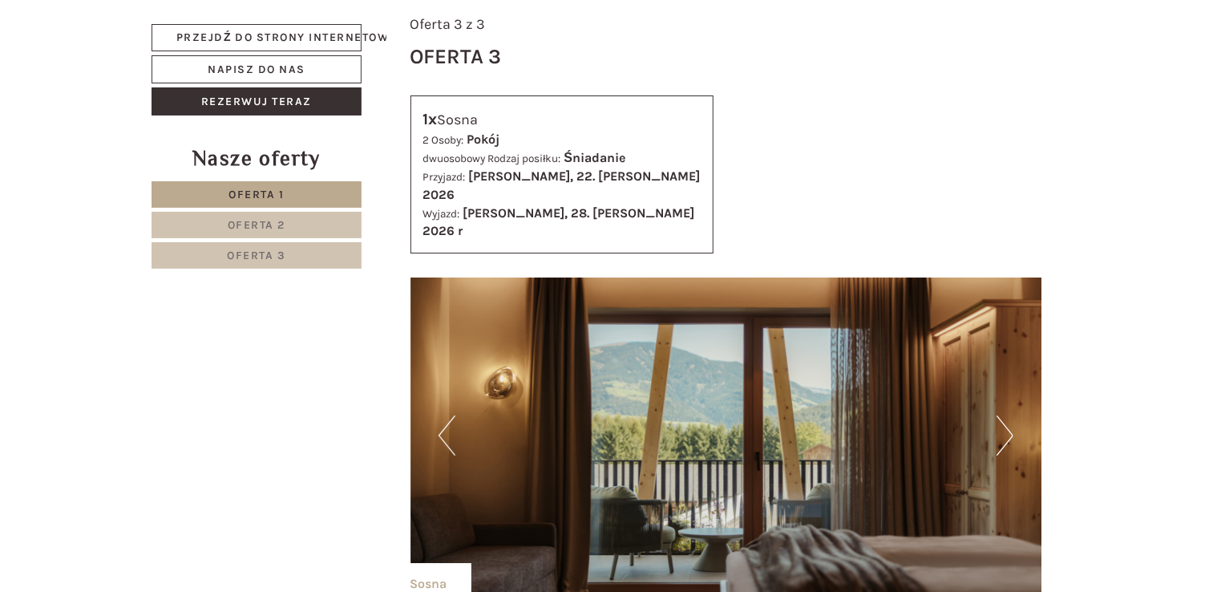
click at [439, 415] on button "Poprzedni" at bounding box center [447, 435] width 17 height 40
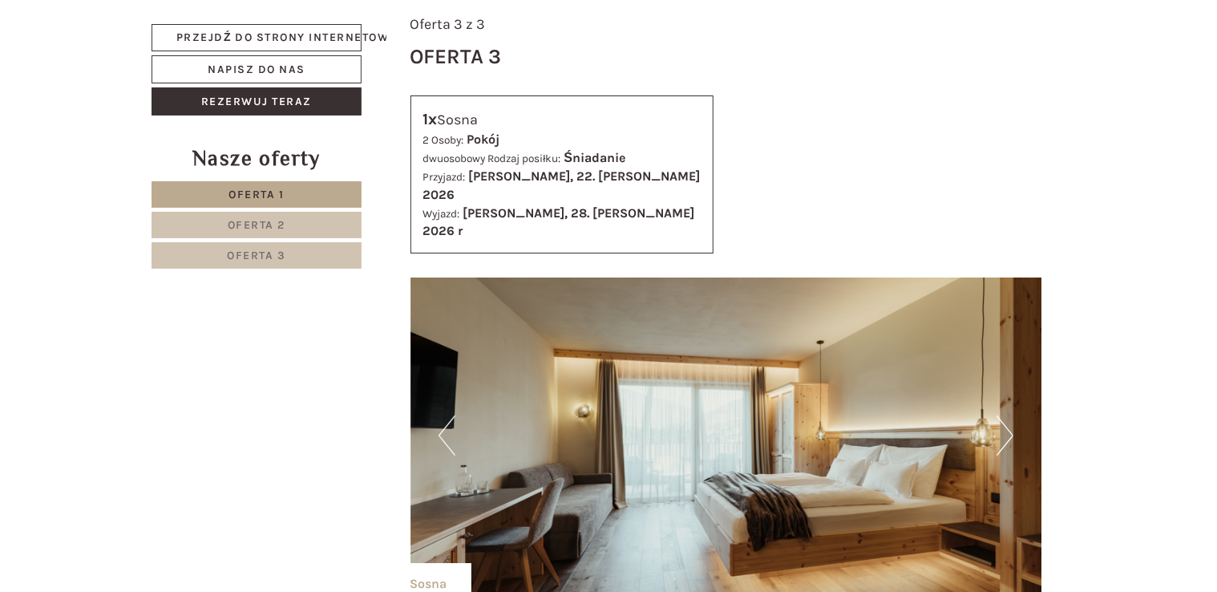
click at [430, 331] on img at bounding box center [726, 435] width 632 height 316
click at [453, 415] on button "Poprzedni" at bounding box center [447, 435] width 17 height 40
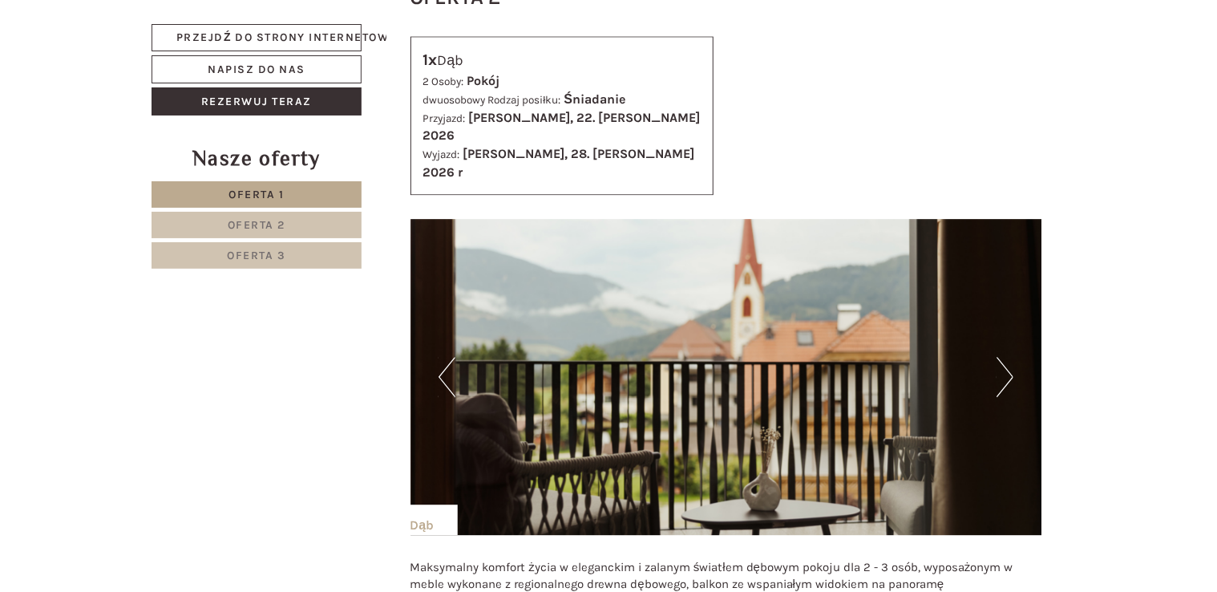
scroll to position [1865, 0]
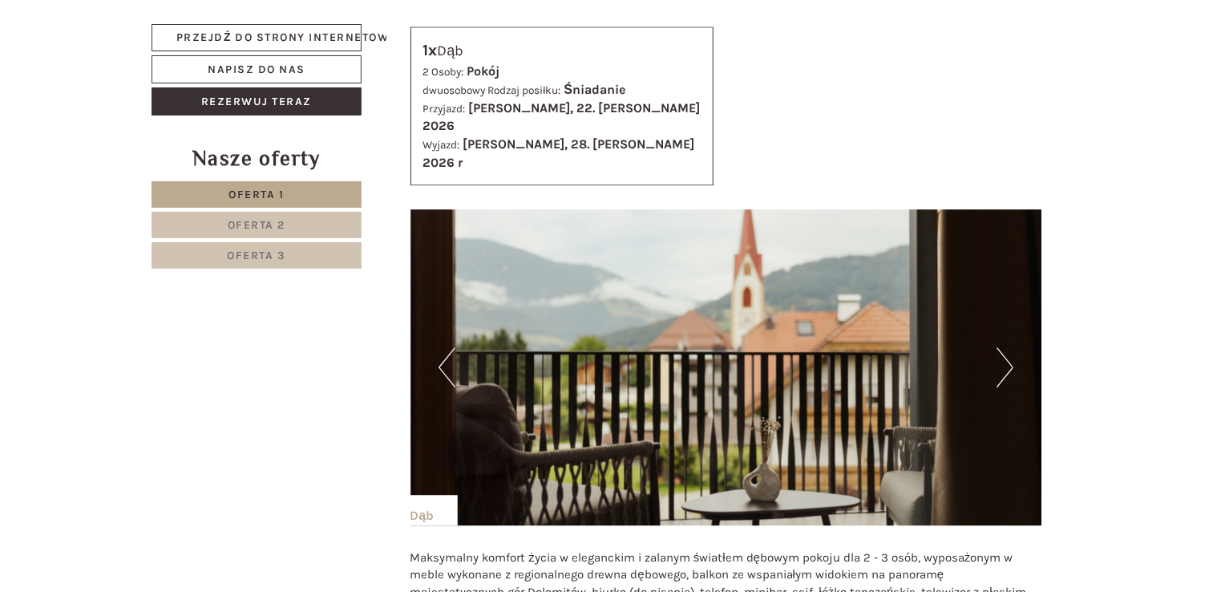
click at [1002, 347] on button "Następny" at bounding box center [1004, 367] width 17 height 40
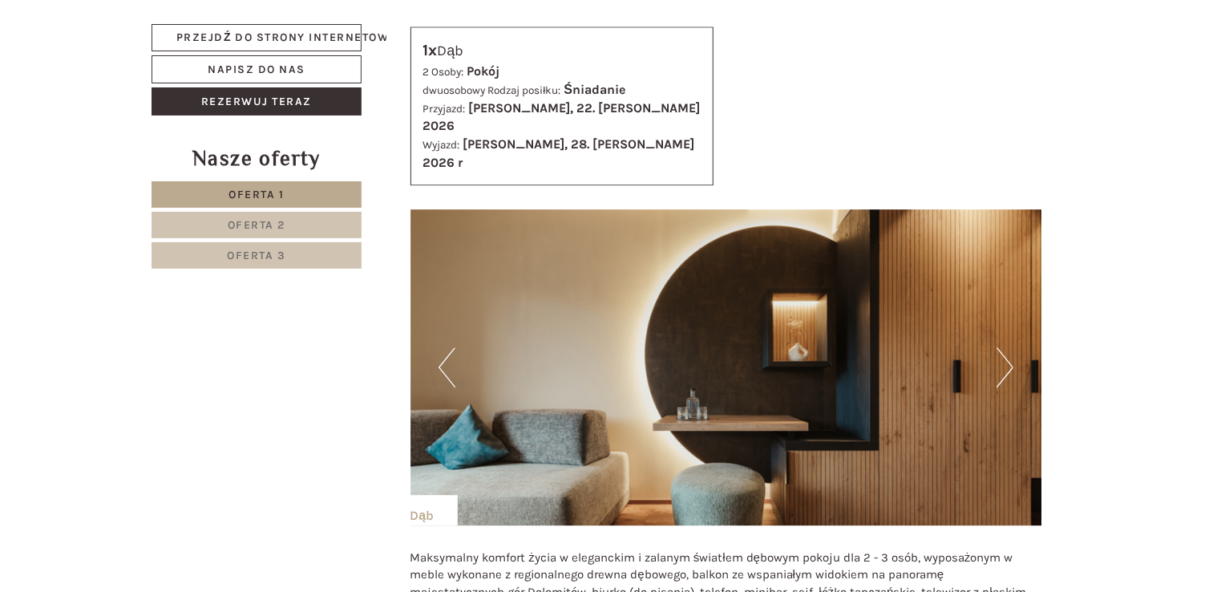
click at [1002, 347] on button "Następny" at bounding box center [1004, 367] width 17 height 40
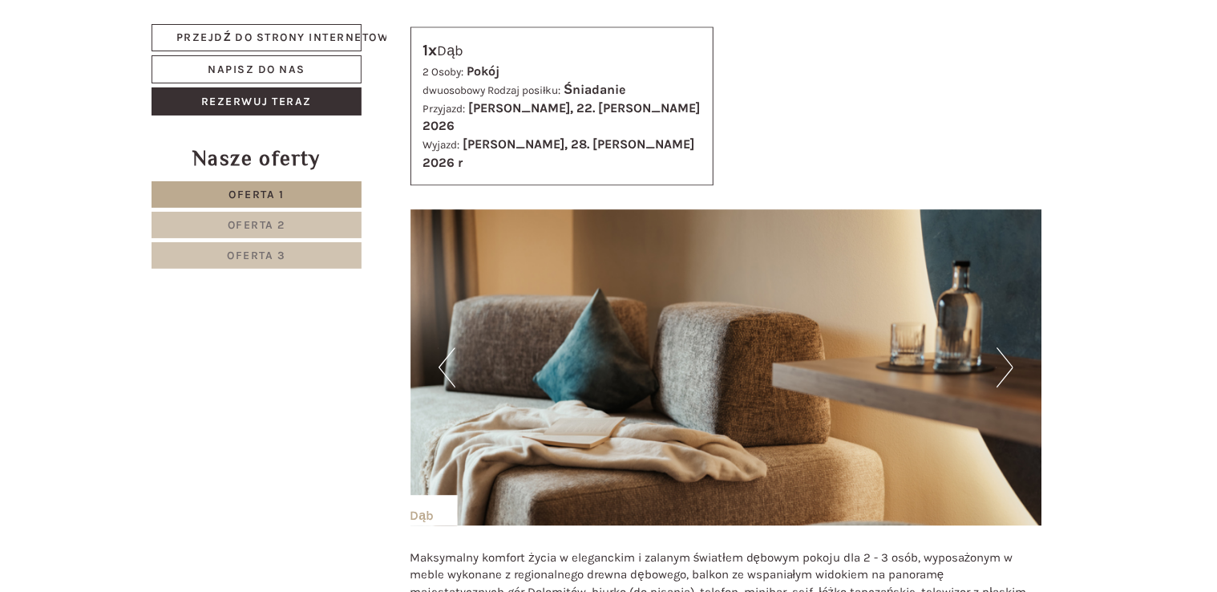
click at [1002, 347] on button "Następny" at bounding box center [1004, 367] width 17 height 40
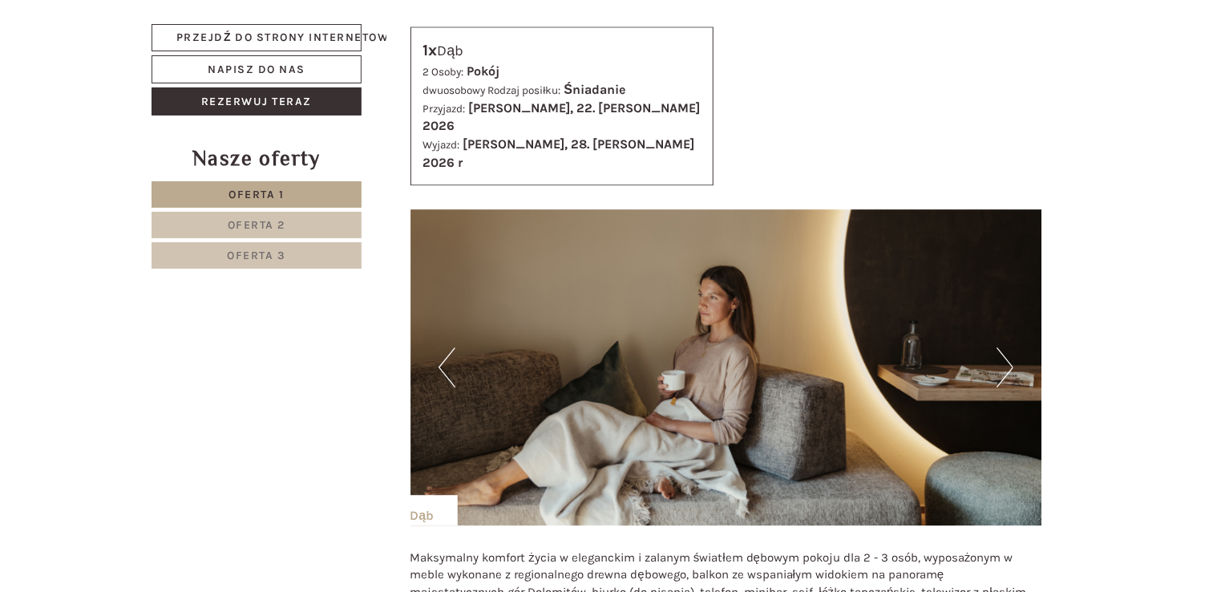
click at [1002, 347] on button "Następny" at bounding box center [1004, 367] width 17 height 40
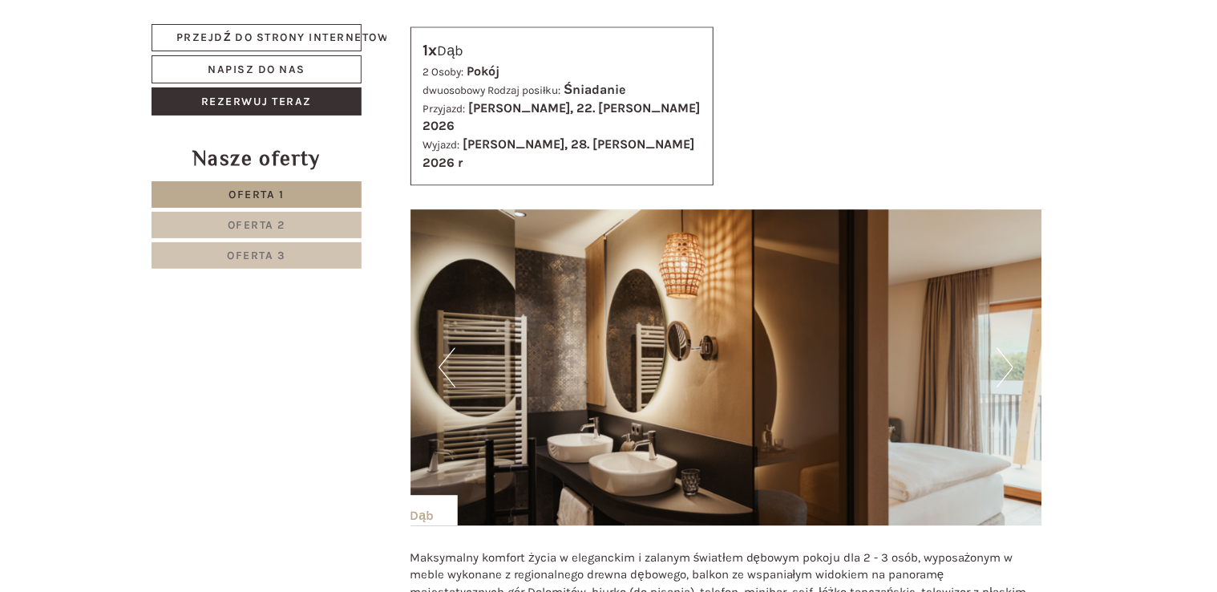
click at [1002, 347] on button "Następny" at bounding box center [1004, 367] width 17 height 40
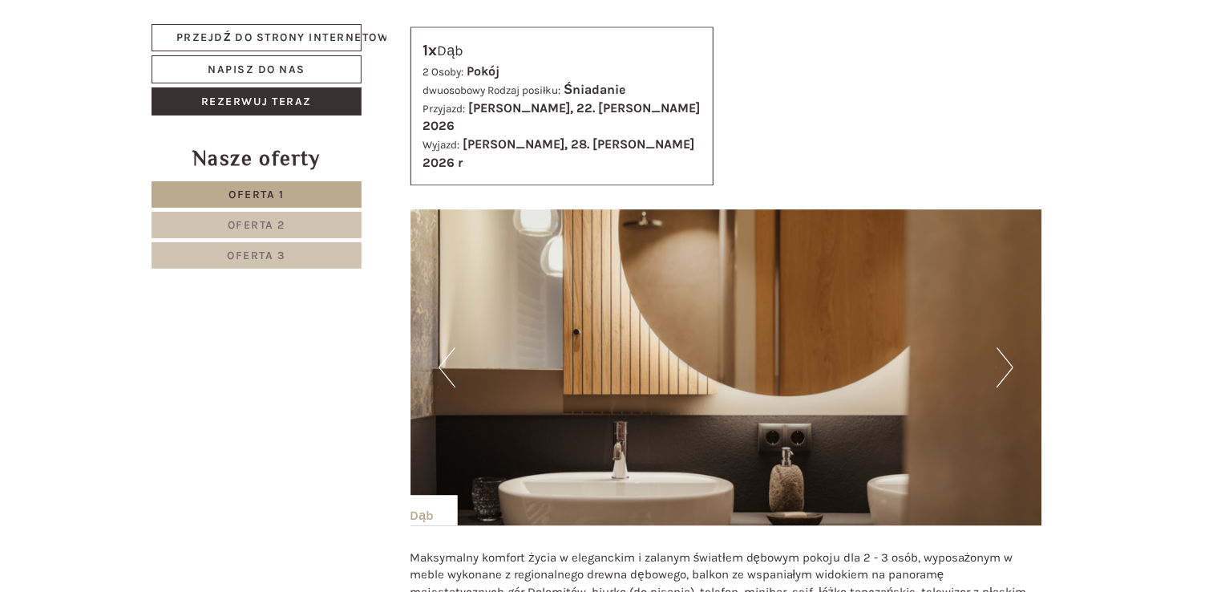
click at [1002, 347] on button "Następny" at bounding box center [1004, 367] width 17 height 40
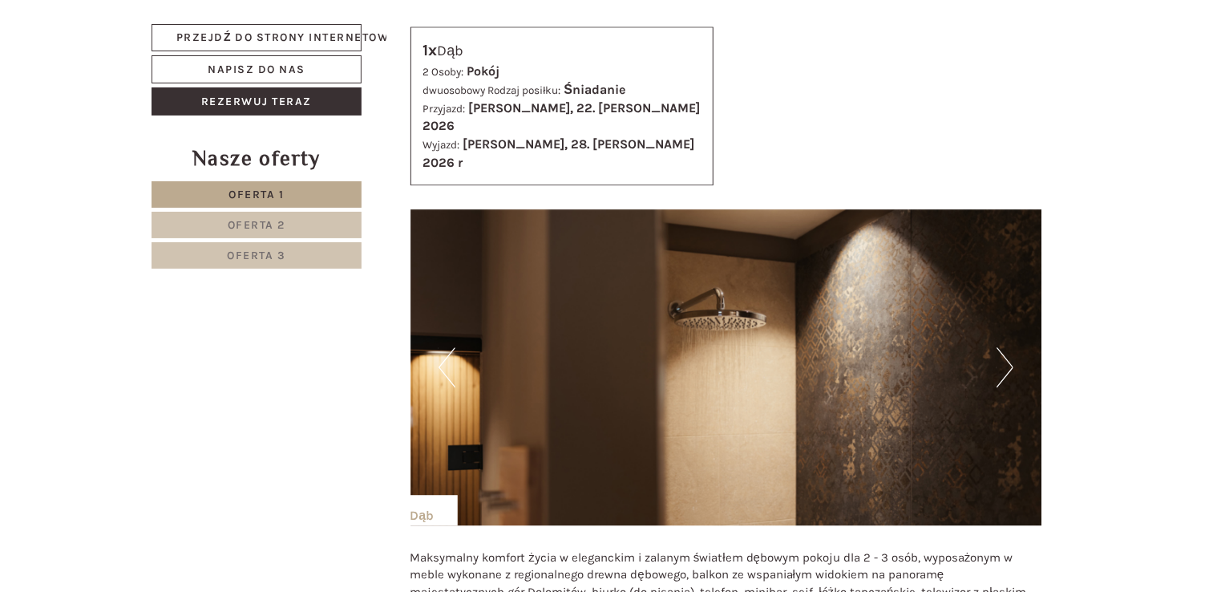
click at [1002, 347] on button "Następny" at bounding box center [1004, 367] width 17 height 40
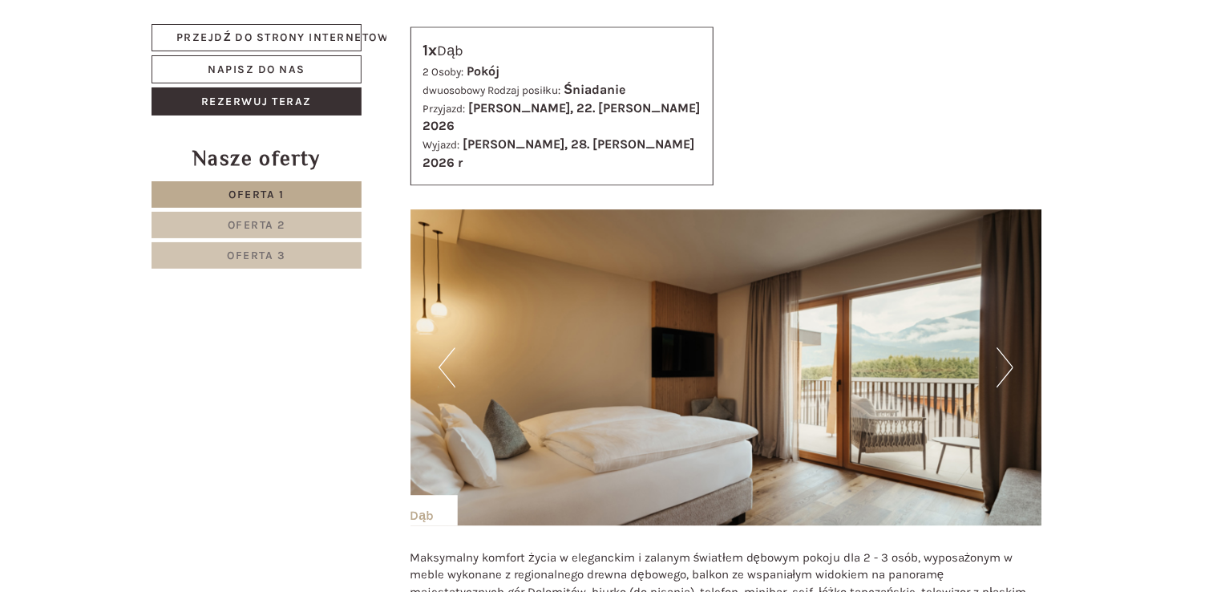
click at [1002, 347] on button "Następny" at bounding box center [1004, 367] width 17 height 40
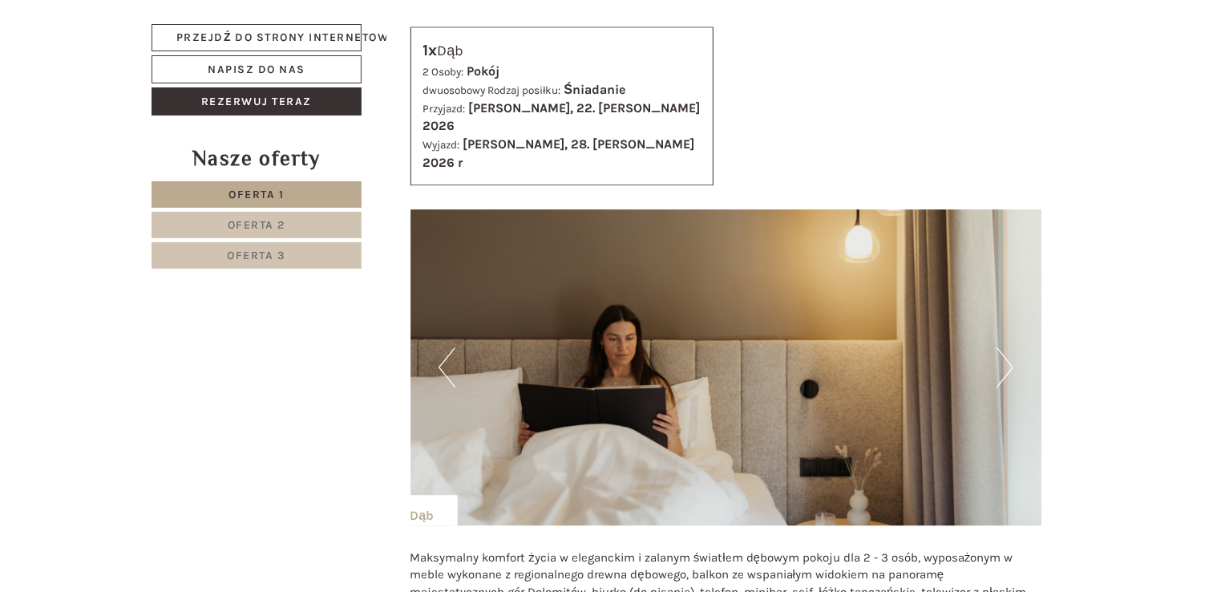
click at [1002, 347] on button "Następny" at bounding box center [1004, 367] width 17 height 40
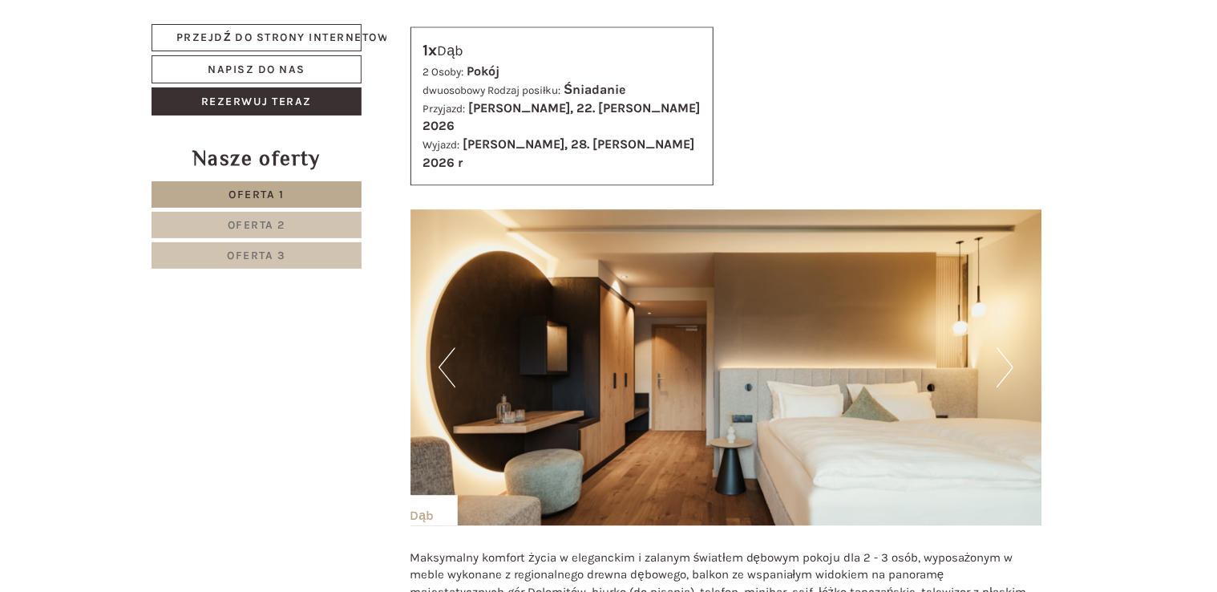
click at [1002, 347] on button "Następny" at bounding box center [1004, 367] width 17 height 40
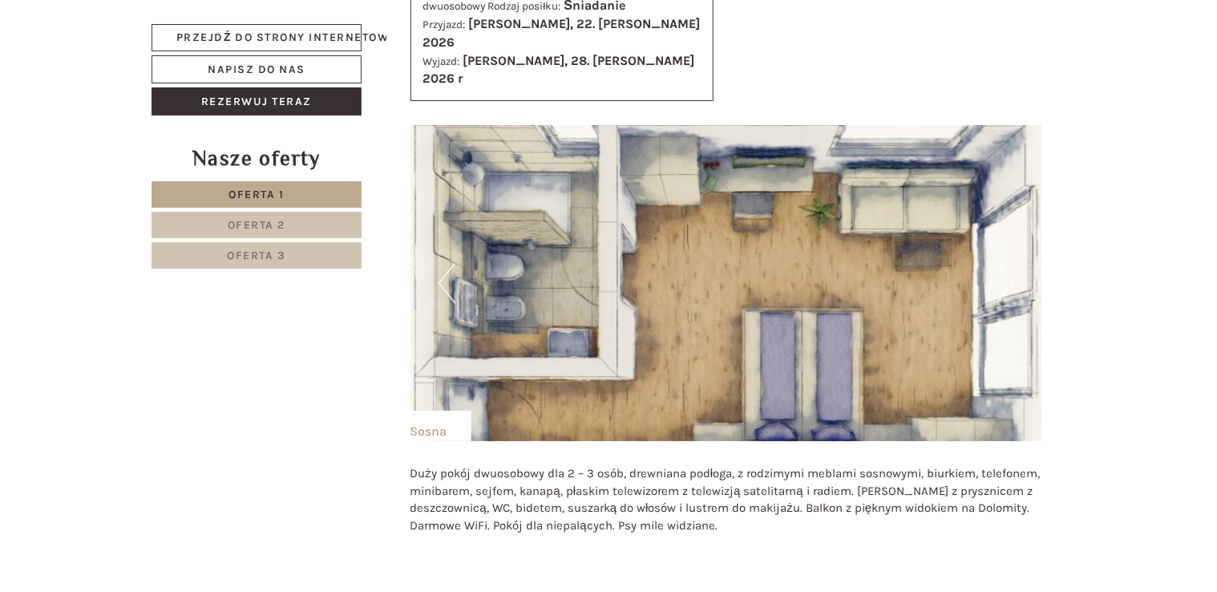
scroll to position [2799, 0]
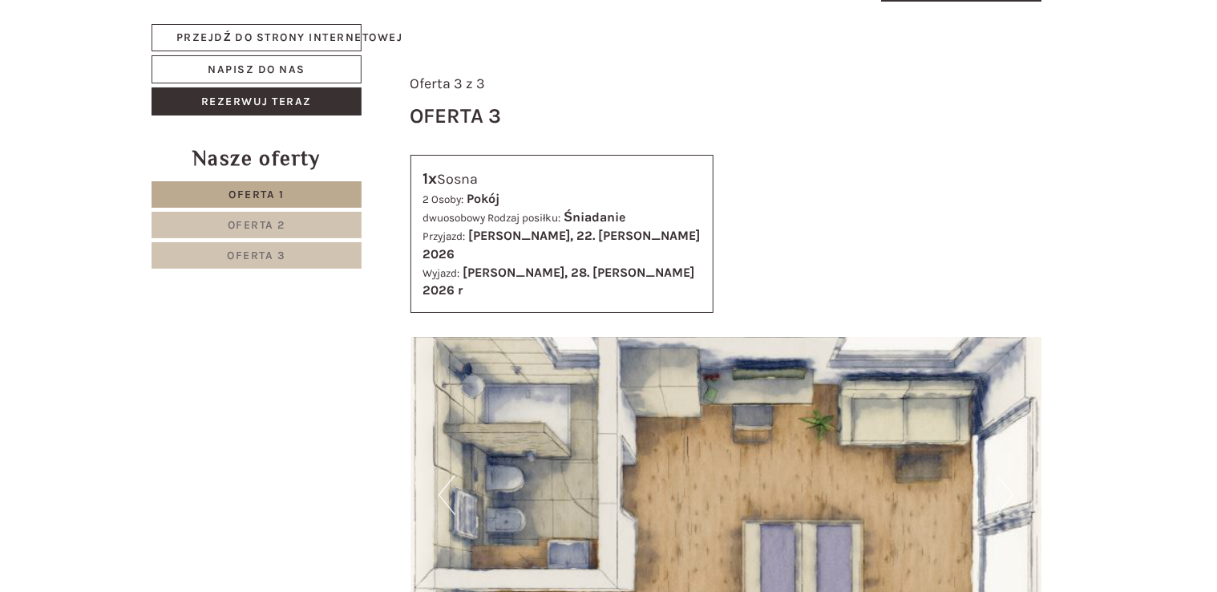
click at [444, 475] on button "Poprzedni" at bounding box center [447, 495] width 17 height 40
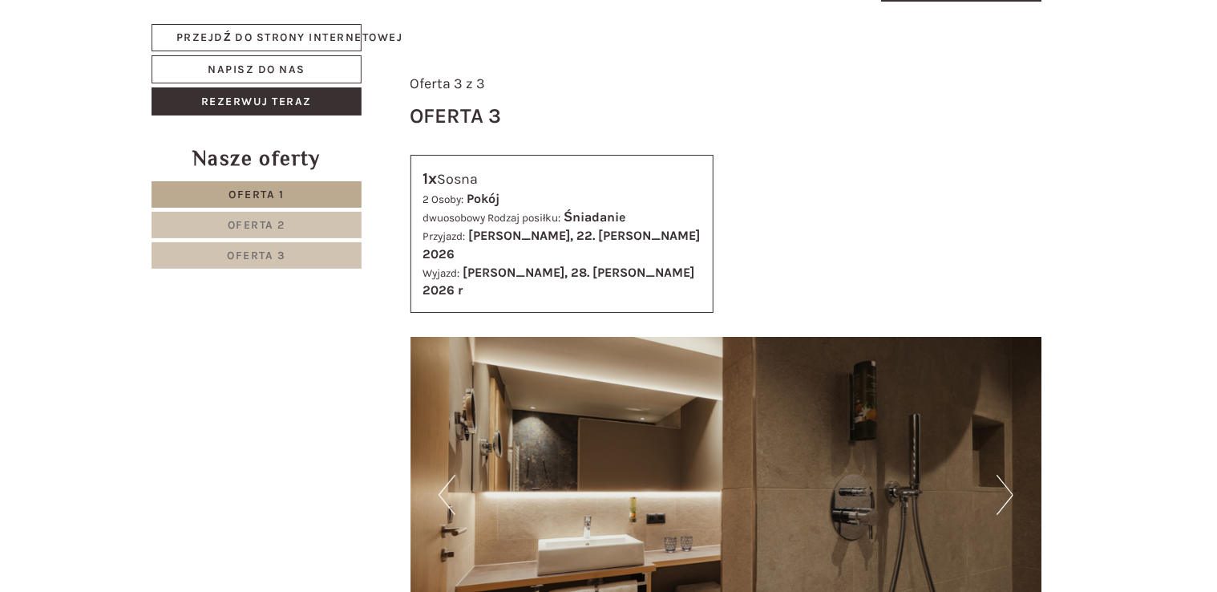
drag, startPoint x: 993, startPoint y: 394, endPoint x: 439, endPoint y: 387, distance: 554.8
click at [439, 475] on button "Poprzedni" at bounding box center [447, 495] width 17 height 40
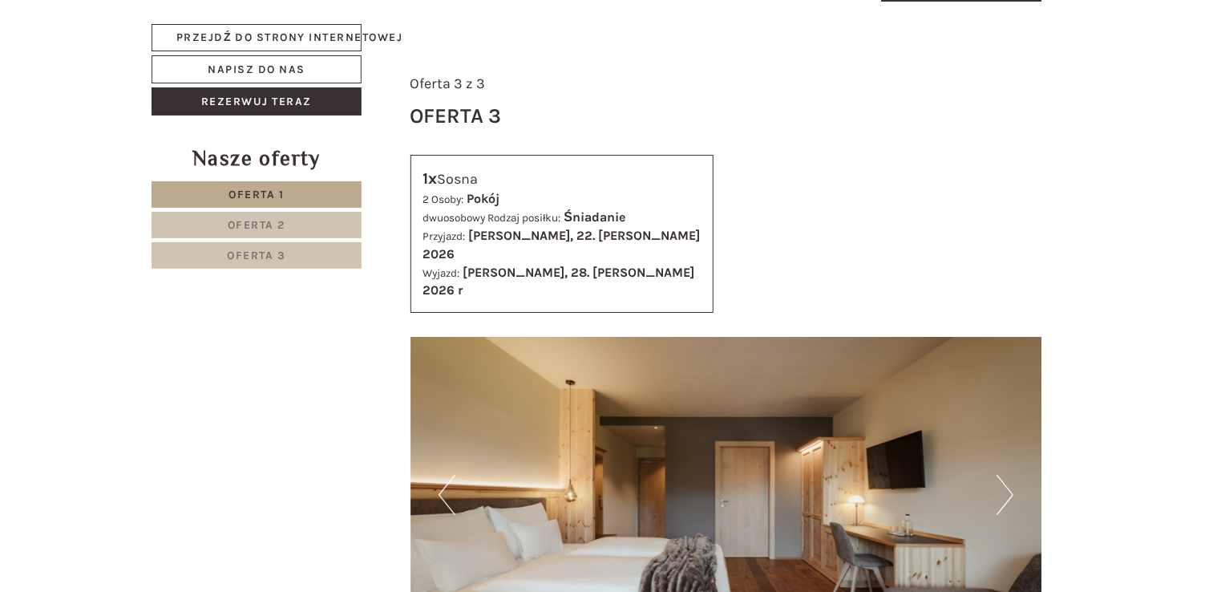
click at [443, 475] on button "Poprzedni" at bounding box center [447, 495] width 17 height 40
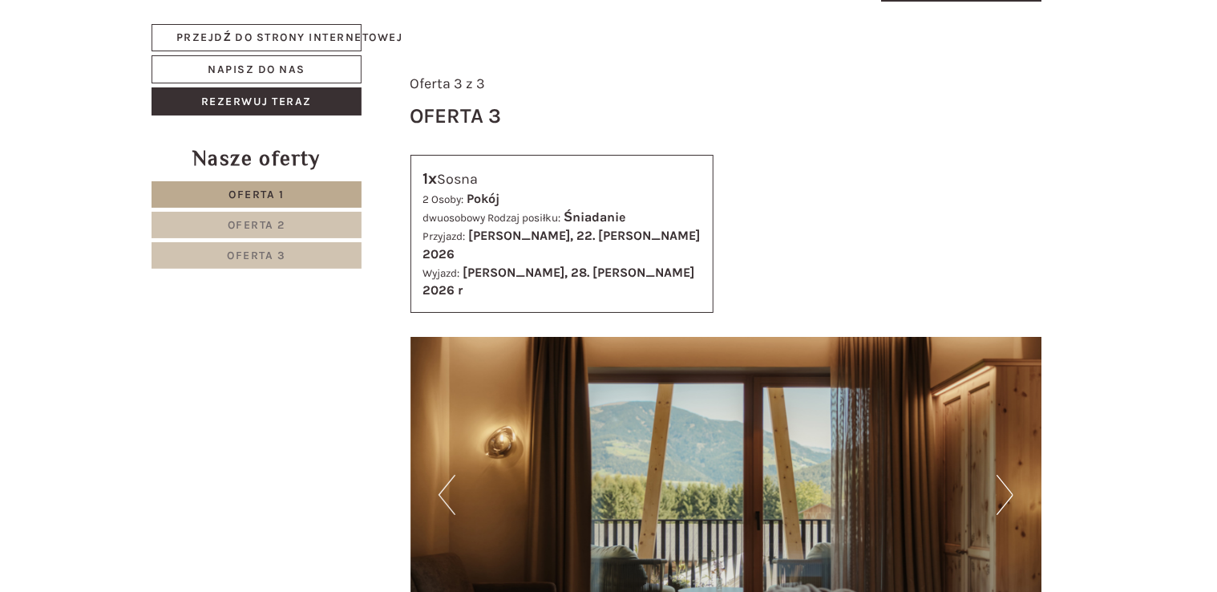
click at [443, 475] on button "Poprzedni" at bounding box center [447, 495] width 17 height 40
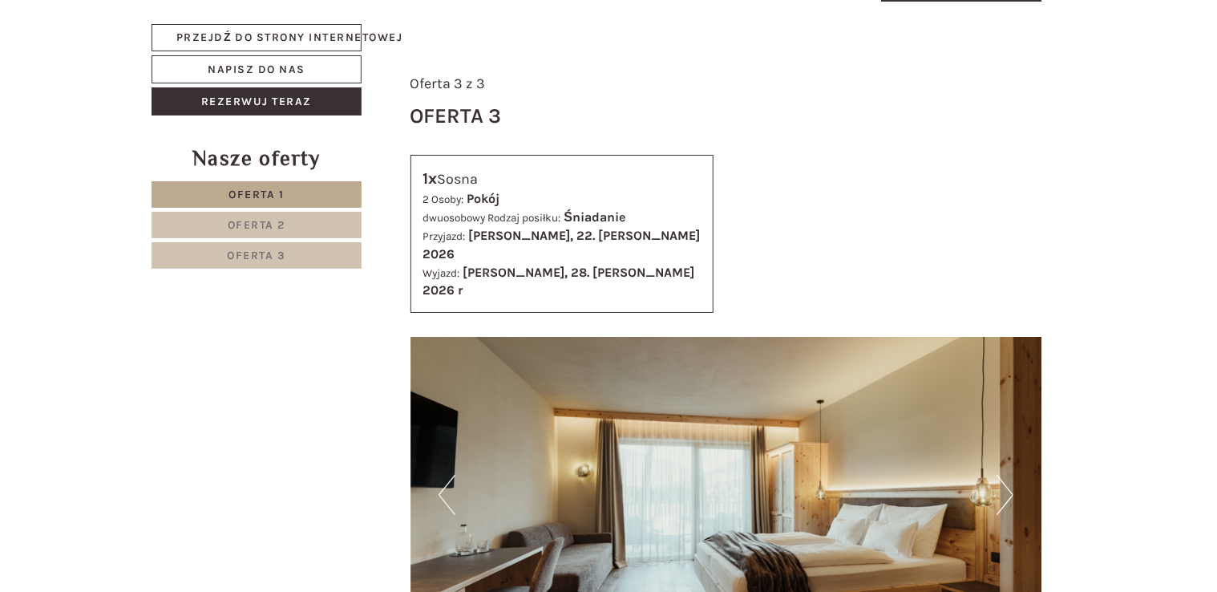
click at [443, 475] on button "Poprzedni" at bounding box center [447, 495] width 17 height 40
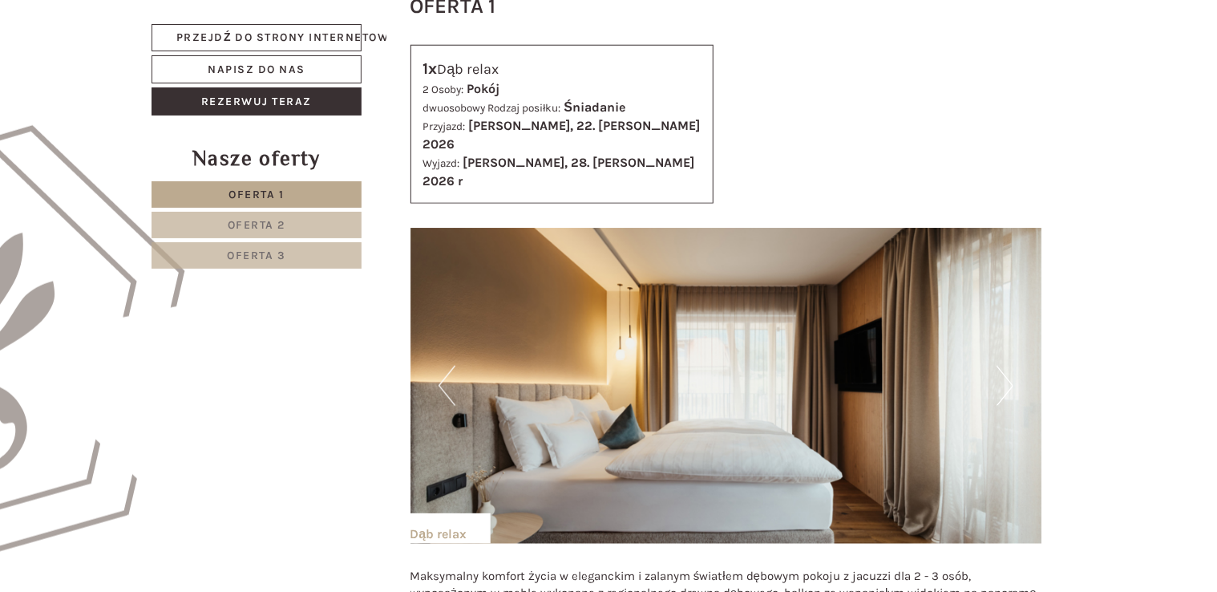
scroll to position [443, 0]
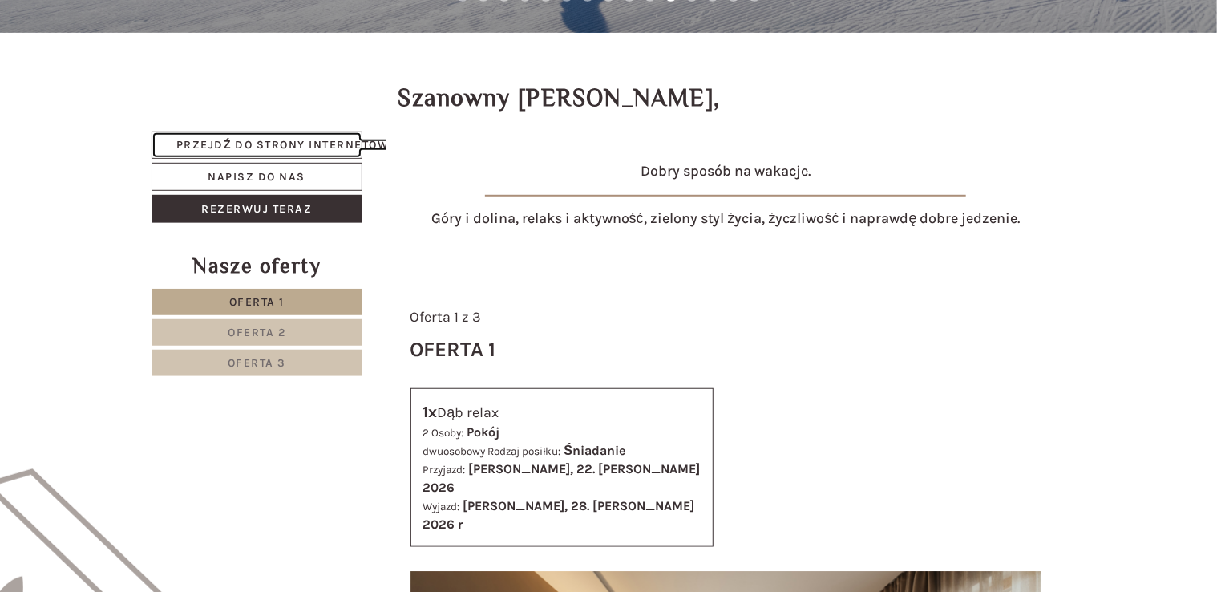
click at [261, 143] on link "Przejdź do strony internetowej" at bounding box center [257, 144] width 211 height 27
